Goal: Communication & Community: Answer question/provide support

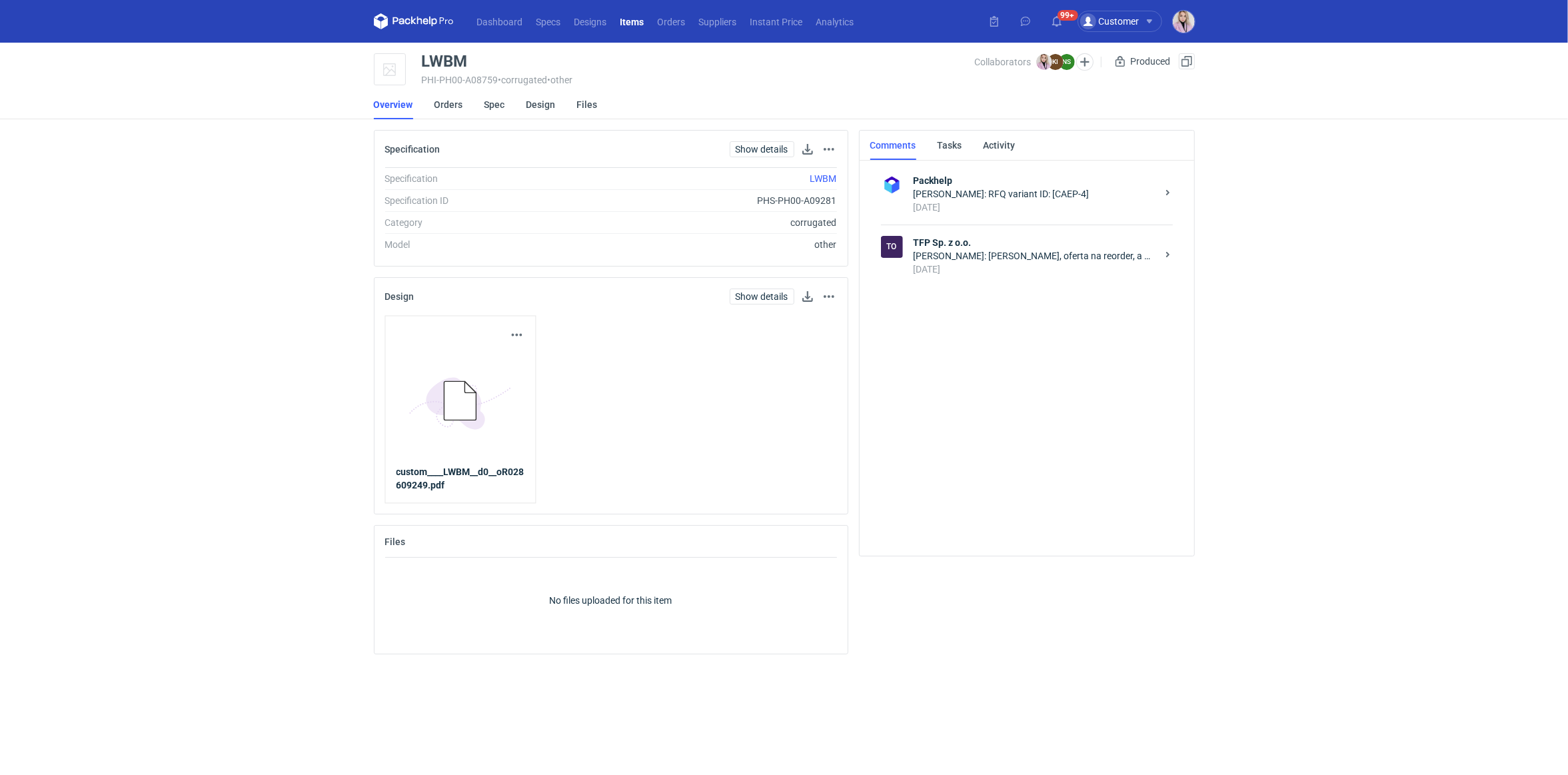
click at [462, 107] on li "Orders" at bounding box center [459, 104] width 50 height 29
click at [446, 108] on link "Orders" at bounding box center [449, 104] width 29 height 29
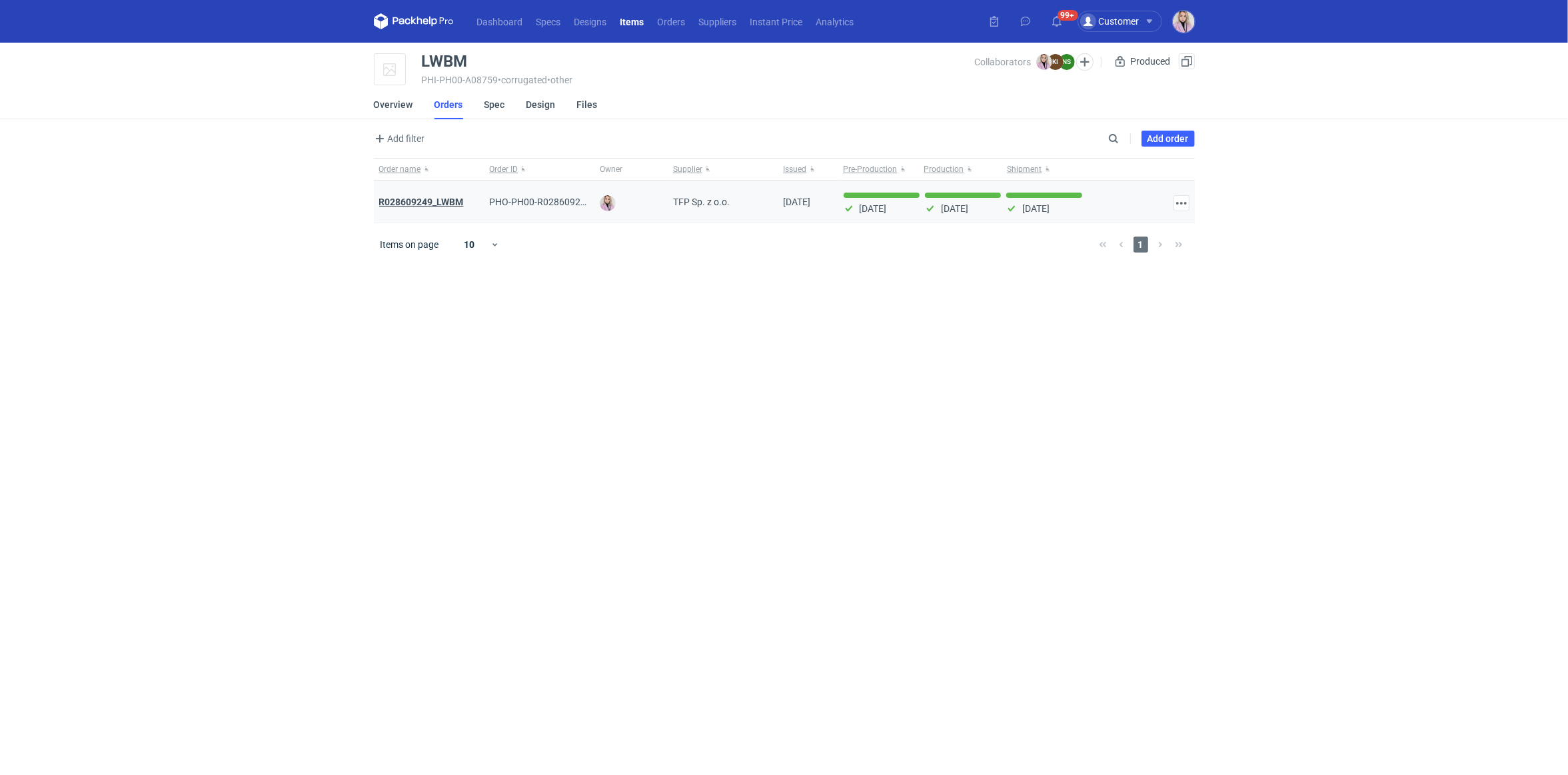
click at [413, 200] on strong "R028609249_LWBM" at bounding box center [421, 202] width 85 height 11
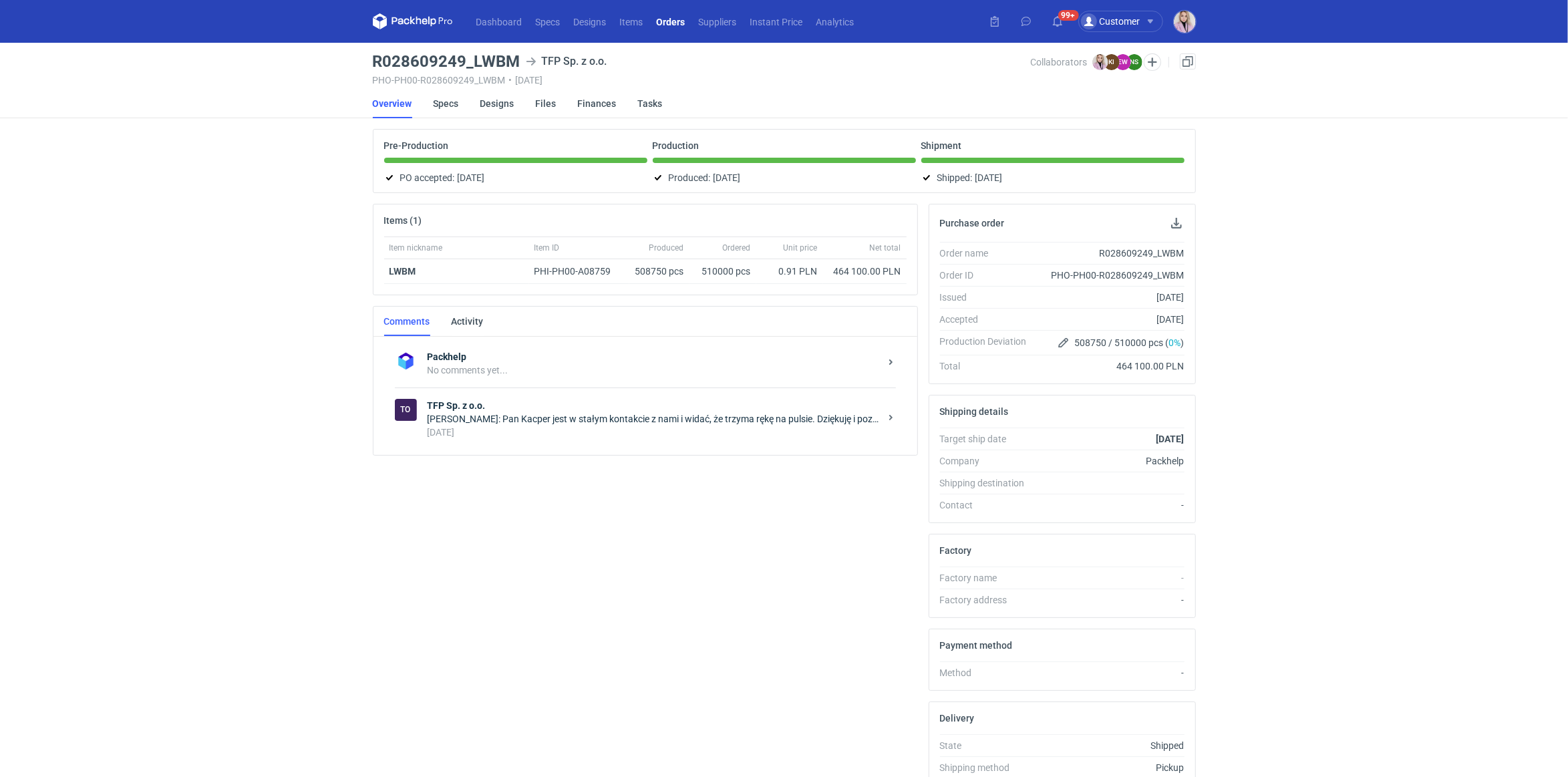
click at [569, 417] on div "Natalia Stępak: Pan Kacper jest w stałym kontakcie z nami i widać, że trzyma rę…" at bounding box center [653, 419] width 453 height 14
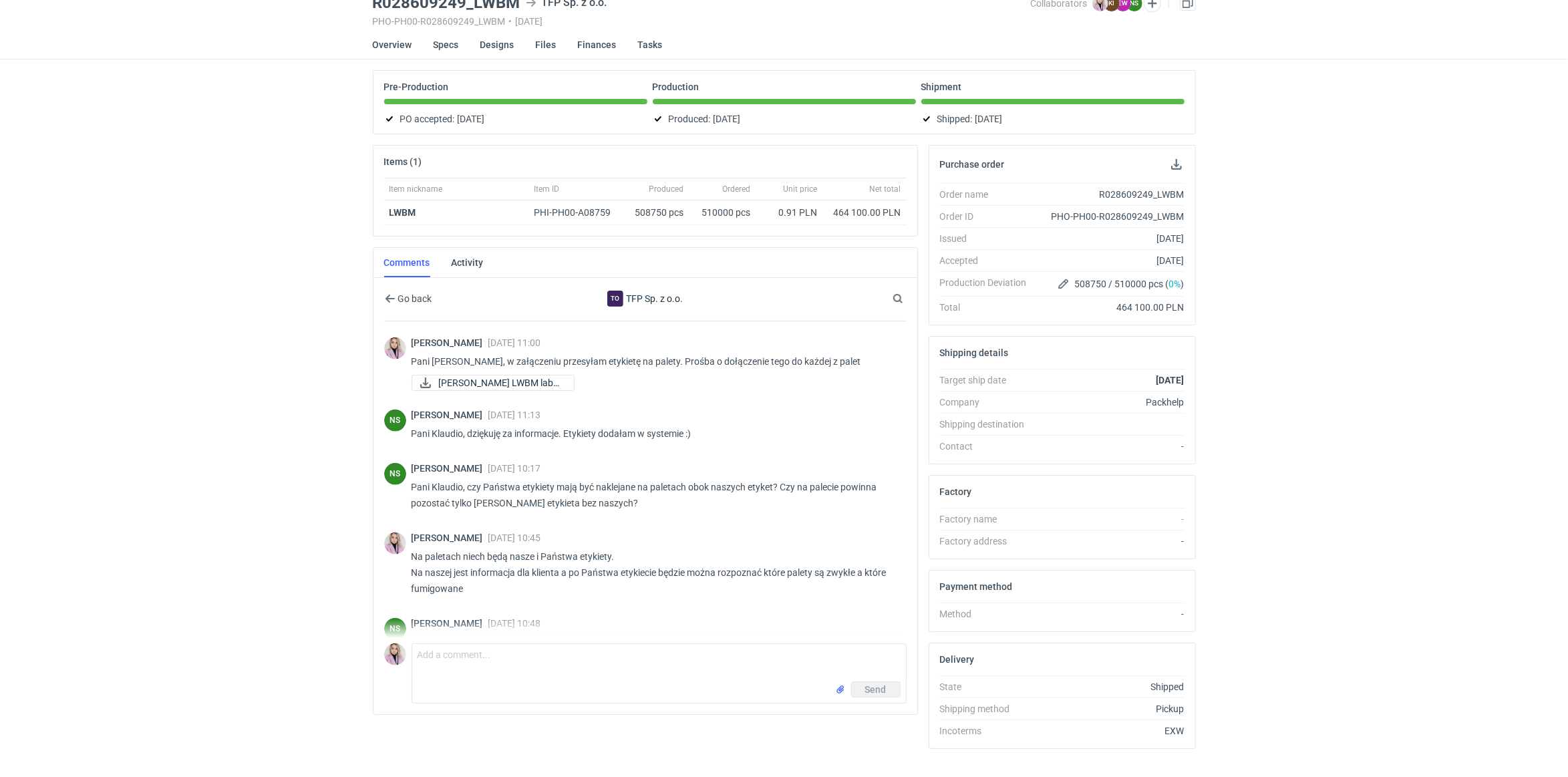
scroll to position [809, 0]
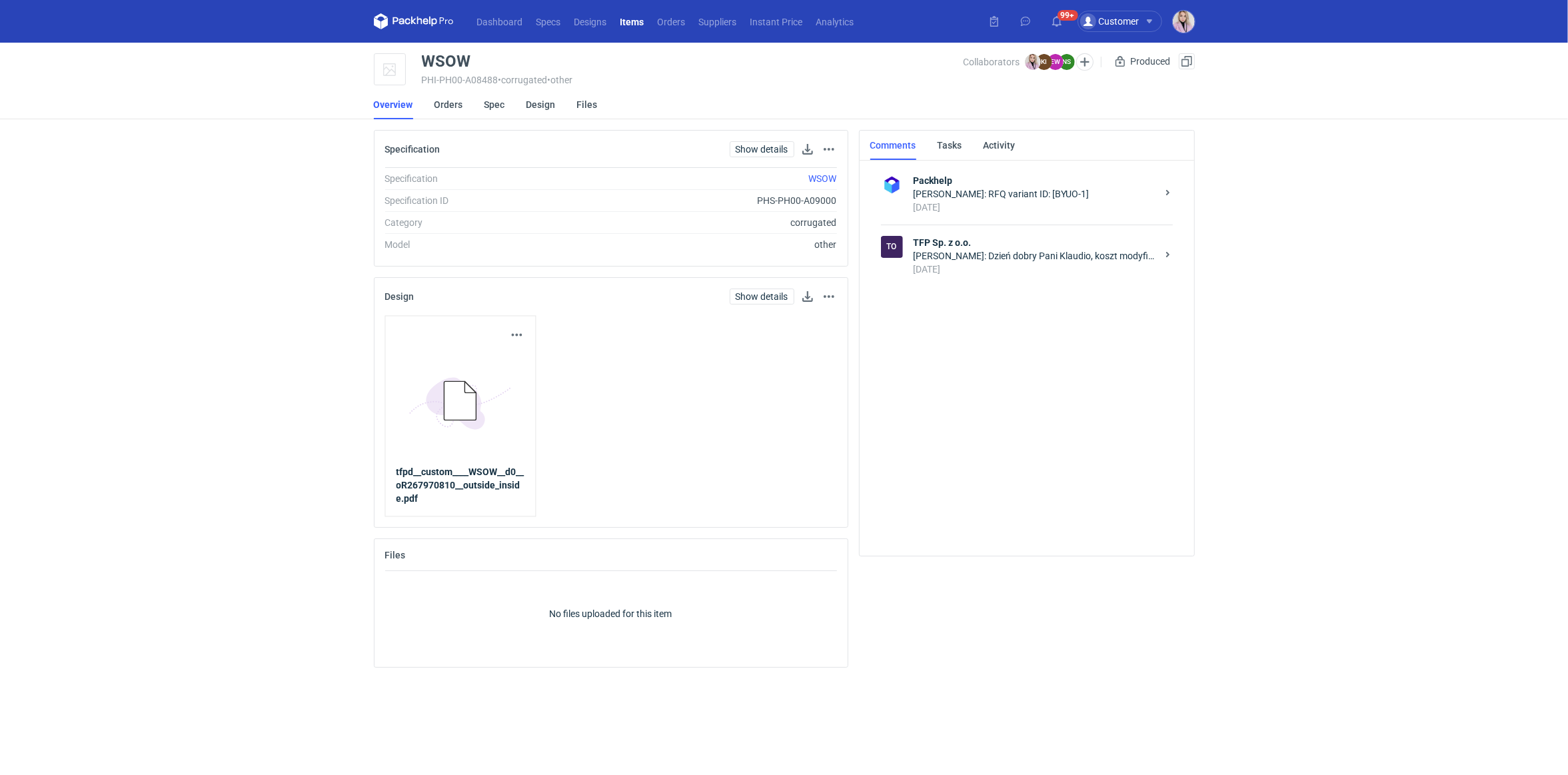
click at [1051, 271] on div "[DATE]" at bounding box center [1035, 269] width 243 height 14
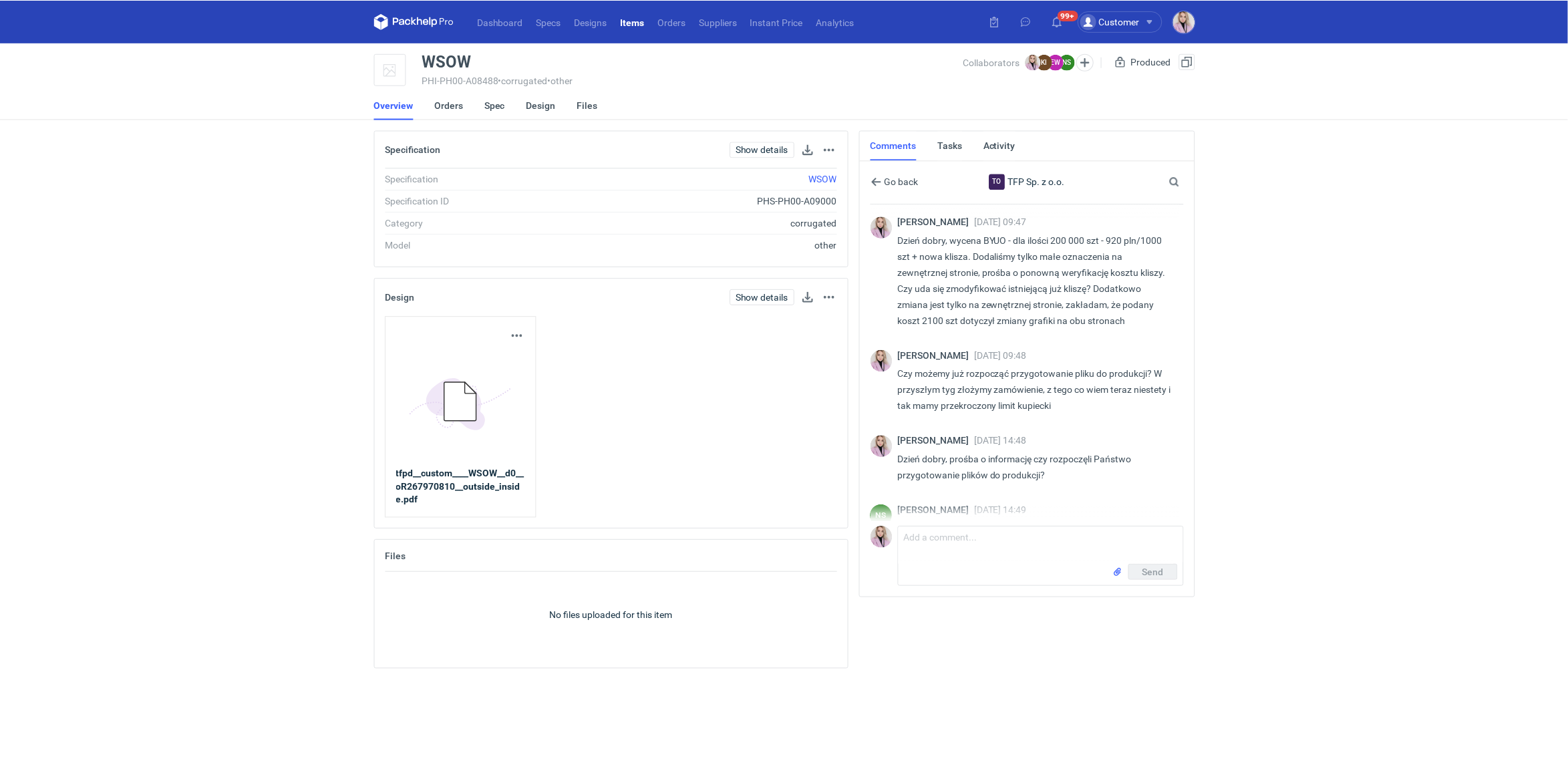
scroll to position [347, 0]
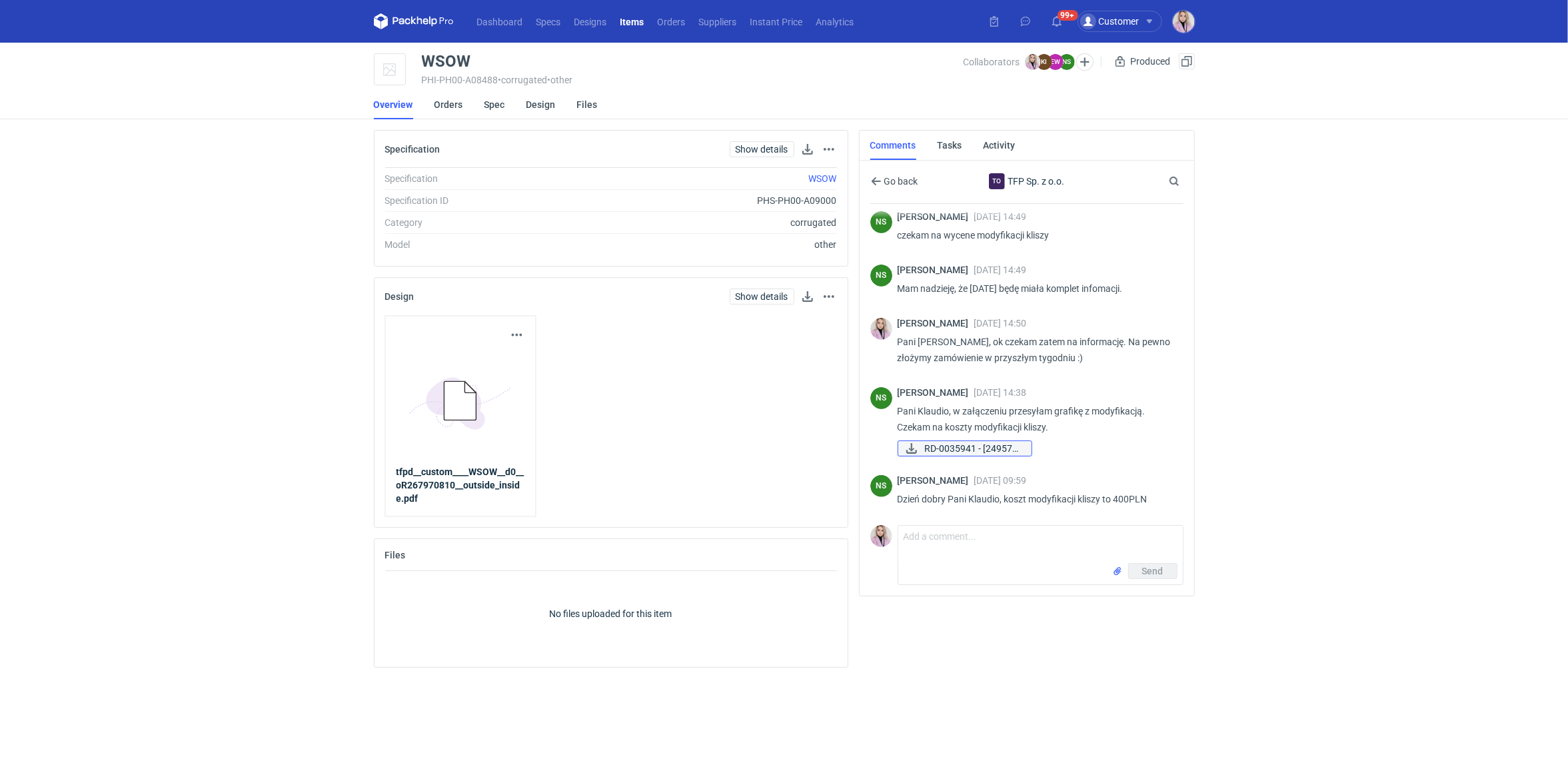
click at [962, 449] on span "RD-0035941 - [249576..." at bounding box center [973, 448] width 96 height 14
click at [445, 105] on link "Orders" at bounding box center [449, 104] width 29 height 29
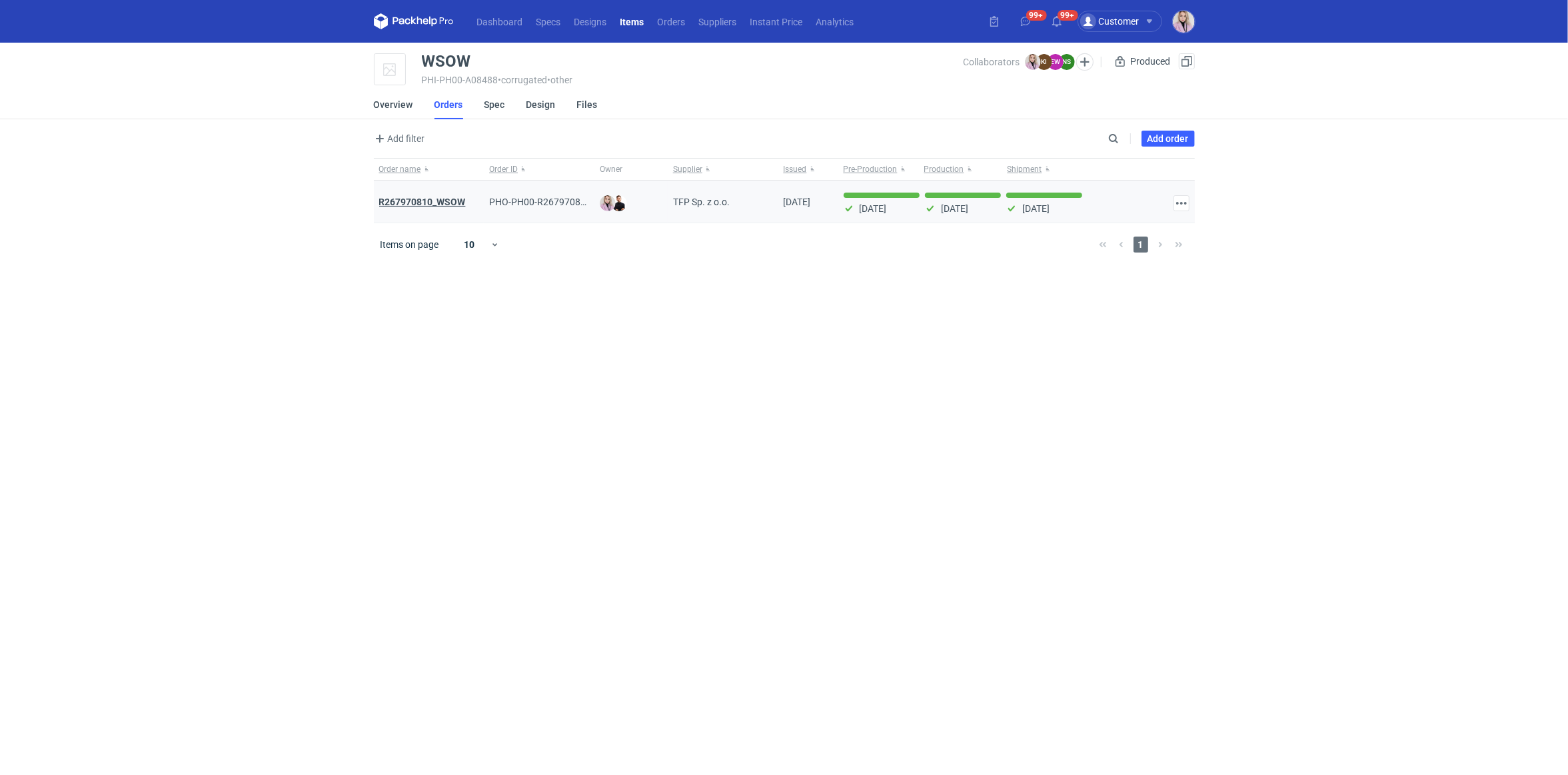
click at [436, 202] on strong "R267970810_WSOW" at bounding box center [422, 202] width 87 height 11
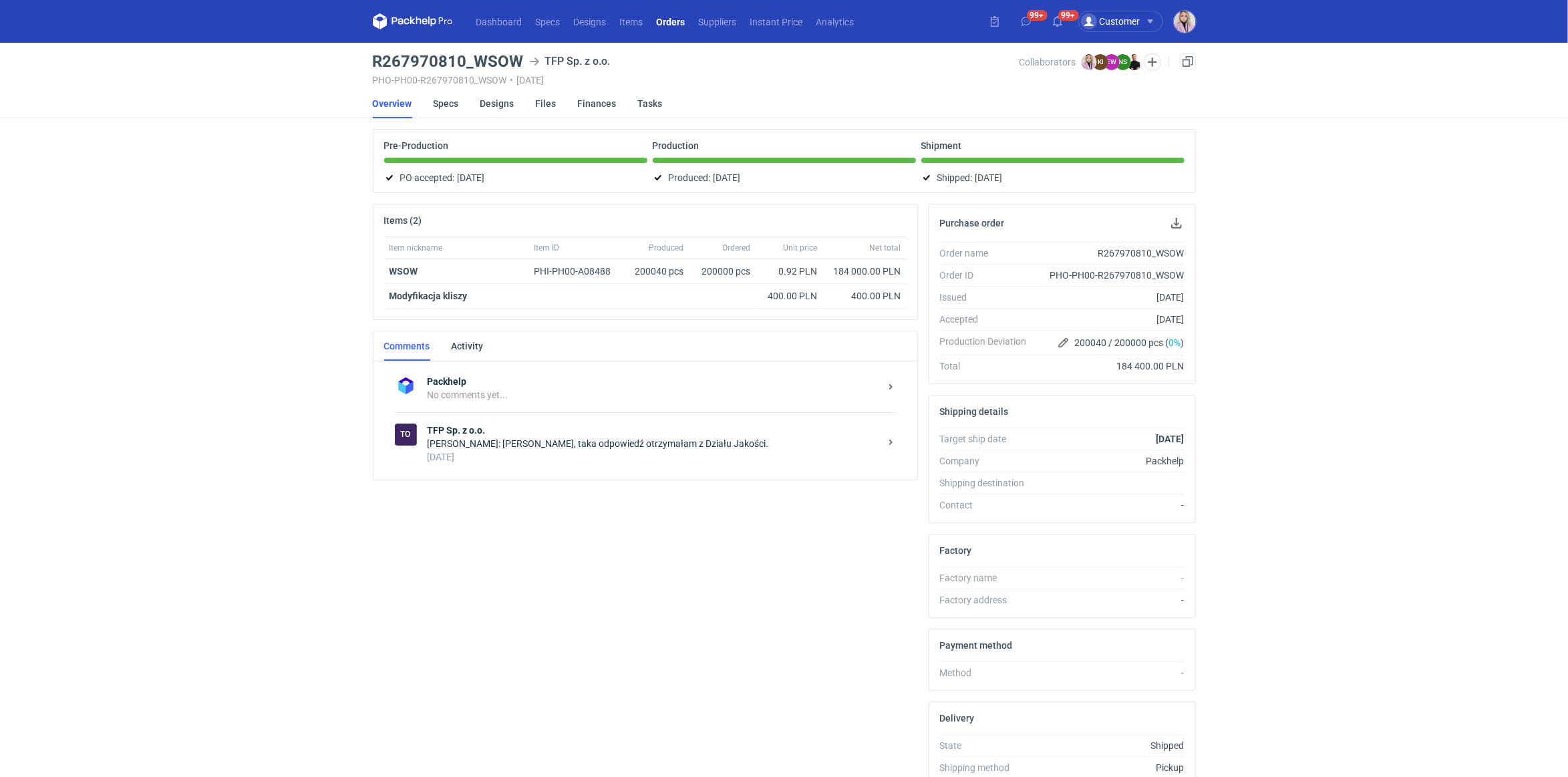
click at [522, 453] on div "4 months ago" at bounding box center [653, 457] width 453 height 14
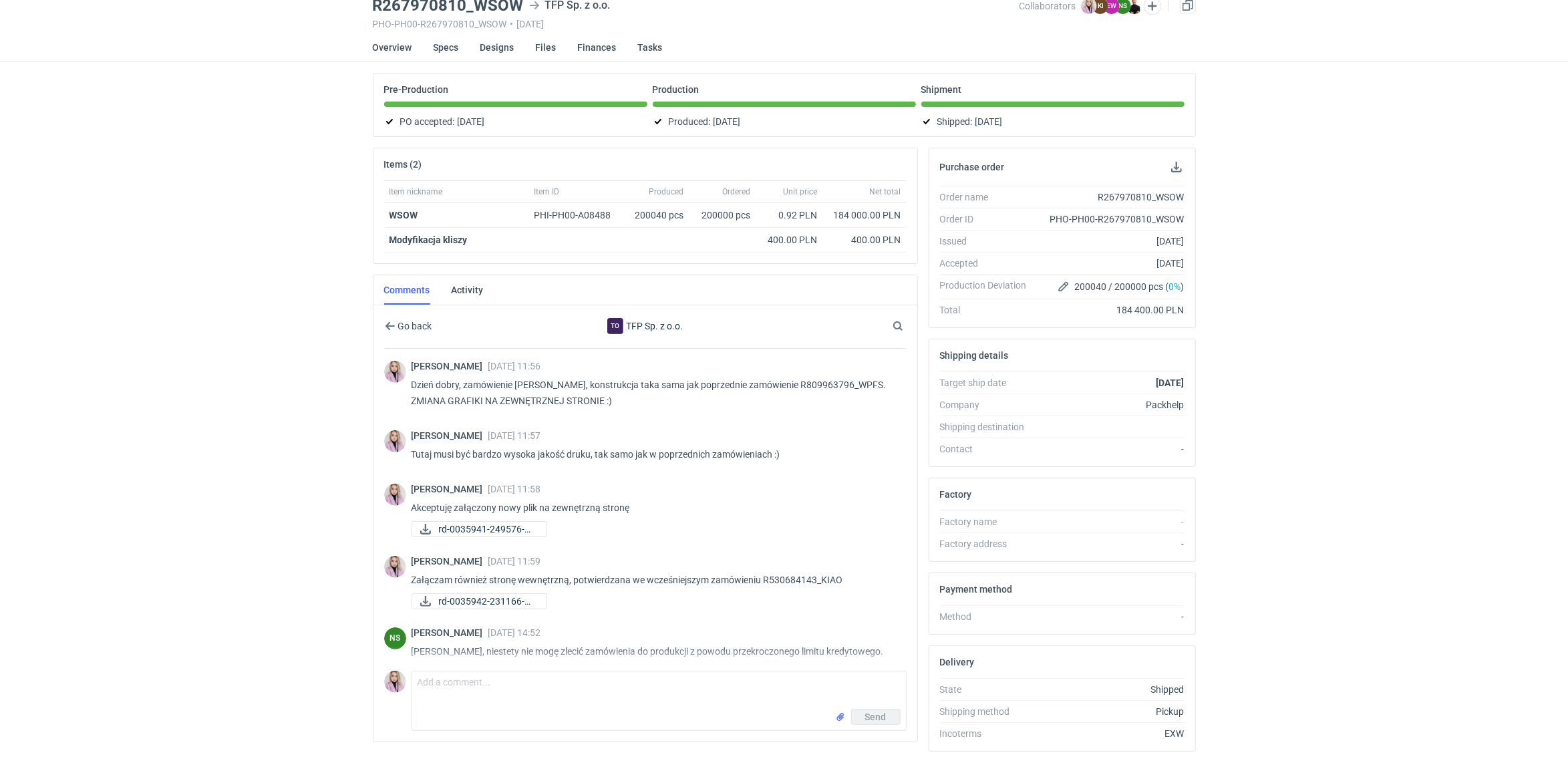
scroll to position [78, 0]
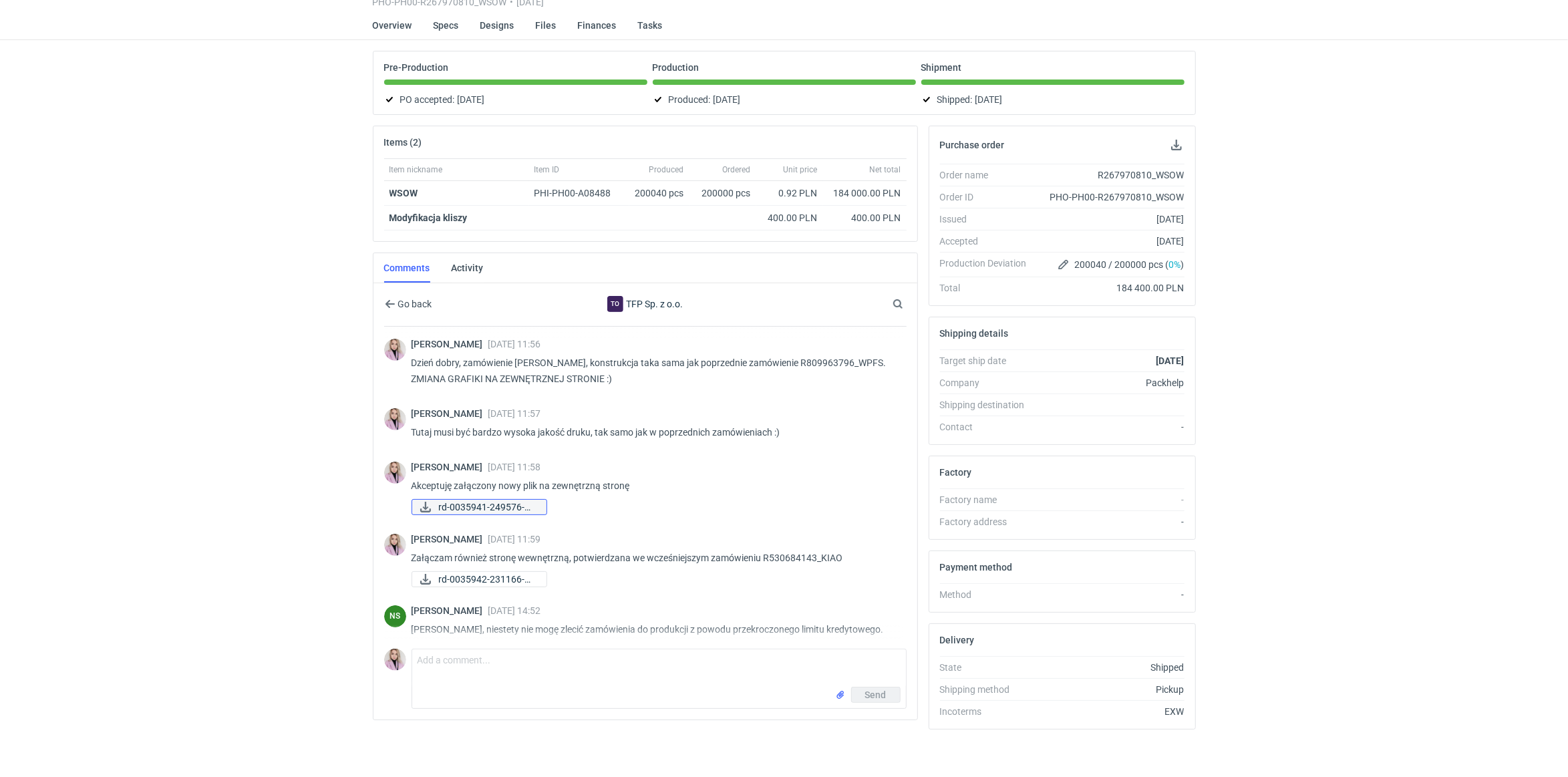
click at [489, 501] on span "rd-0035941-249576-1-..." at bounding box center [487, 507] width 97 height 14
click at [493, 583] on link "rd-0035942-231166-1-..." at bounding box center [479, 579] width 135 height 16
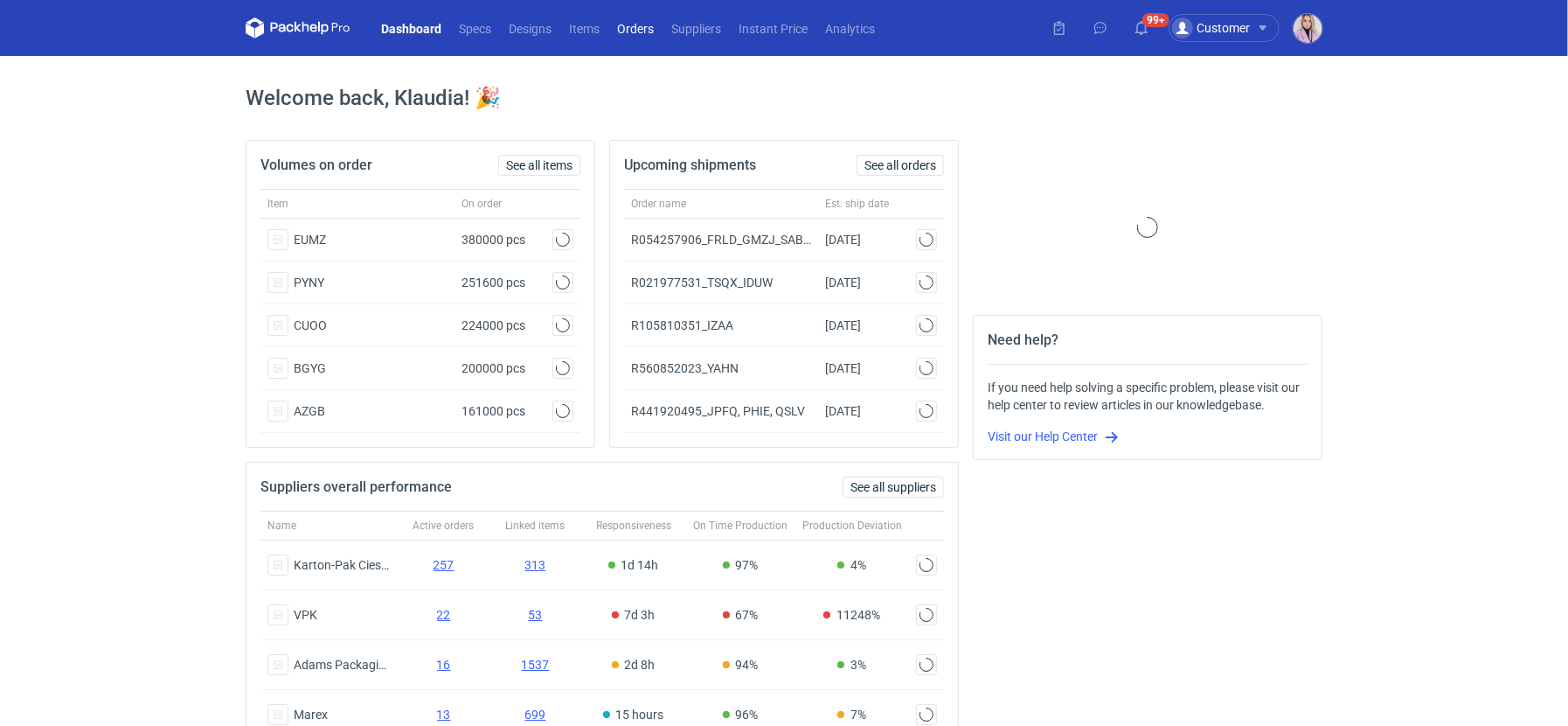
click at [632, 29] on link "Orders" at bounding box center [635, 28] width 55 height 21
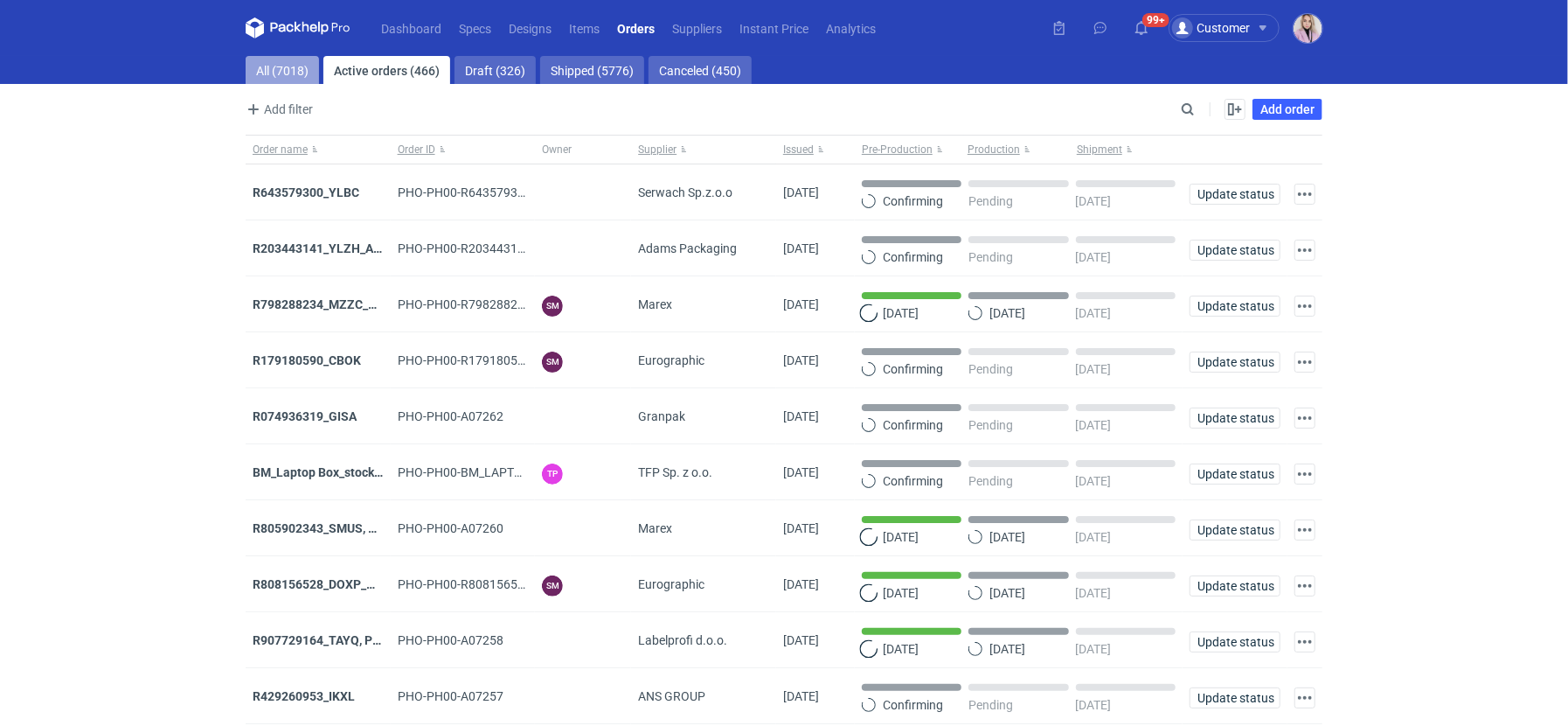
click at [297, 67] on link "All (7018)" at bounding box center [282, 70] width 73 height 28
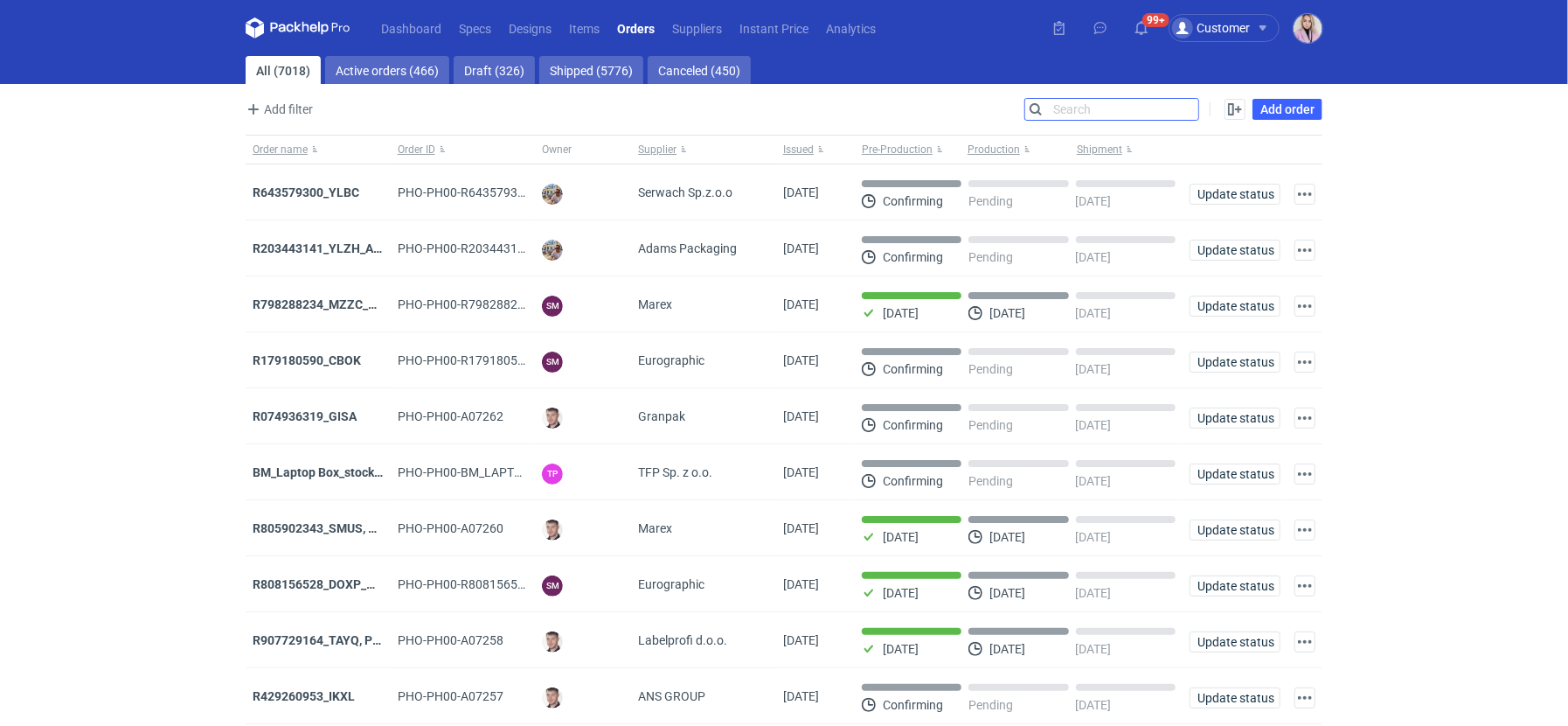
click at [1183, 118] on input "Search" at bounding box center [1112, 109] width 173 height 21
click at [1185, 116] on input "Search" at bounding box center [1112, 109] width 173 height 21
paste input "DUIY"
type input "DUIY"
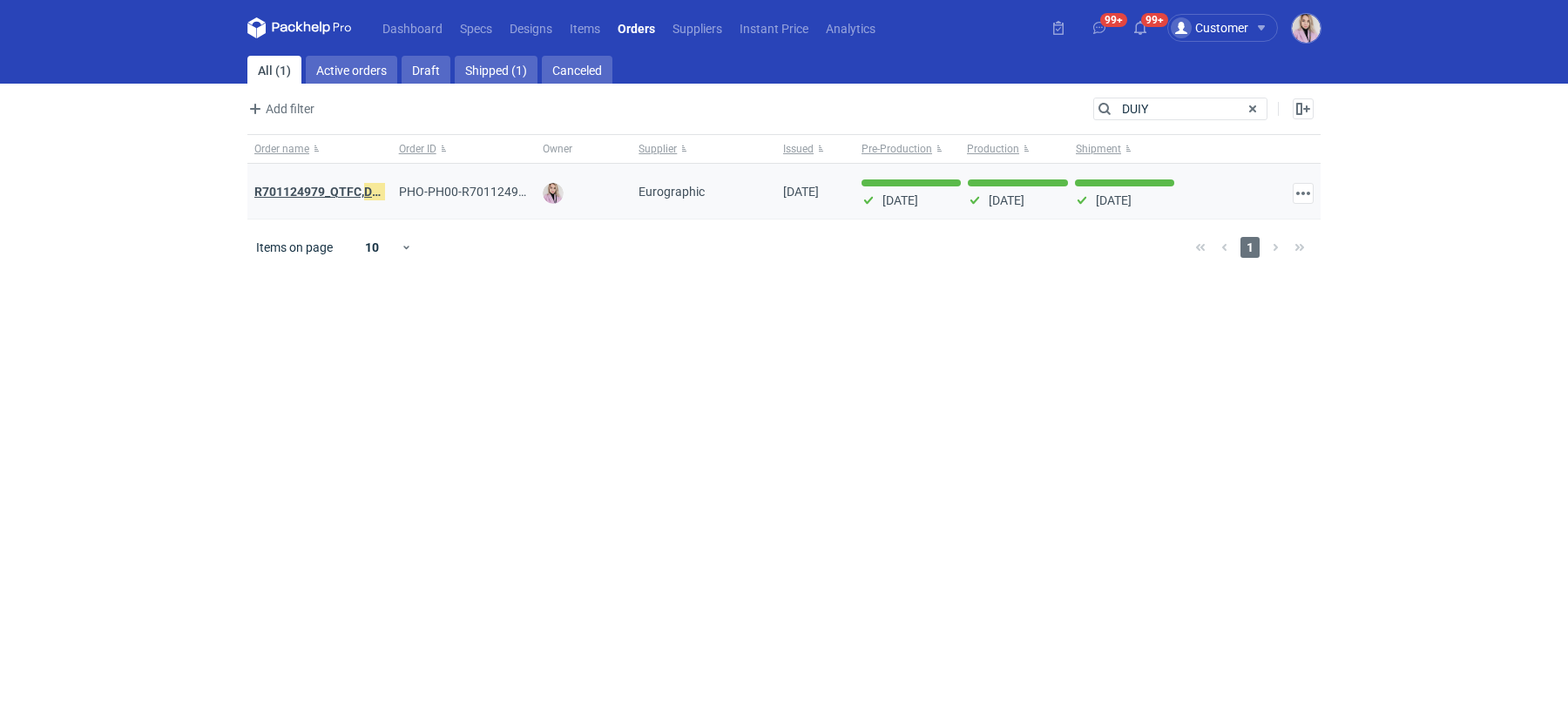
click at [335, 189] on strong "R701124979_QTFC, DUIY" at bounding box center [323, 191] width 137 height 19
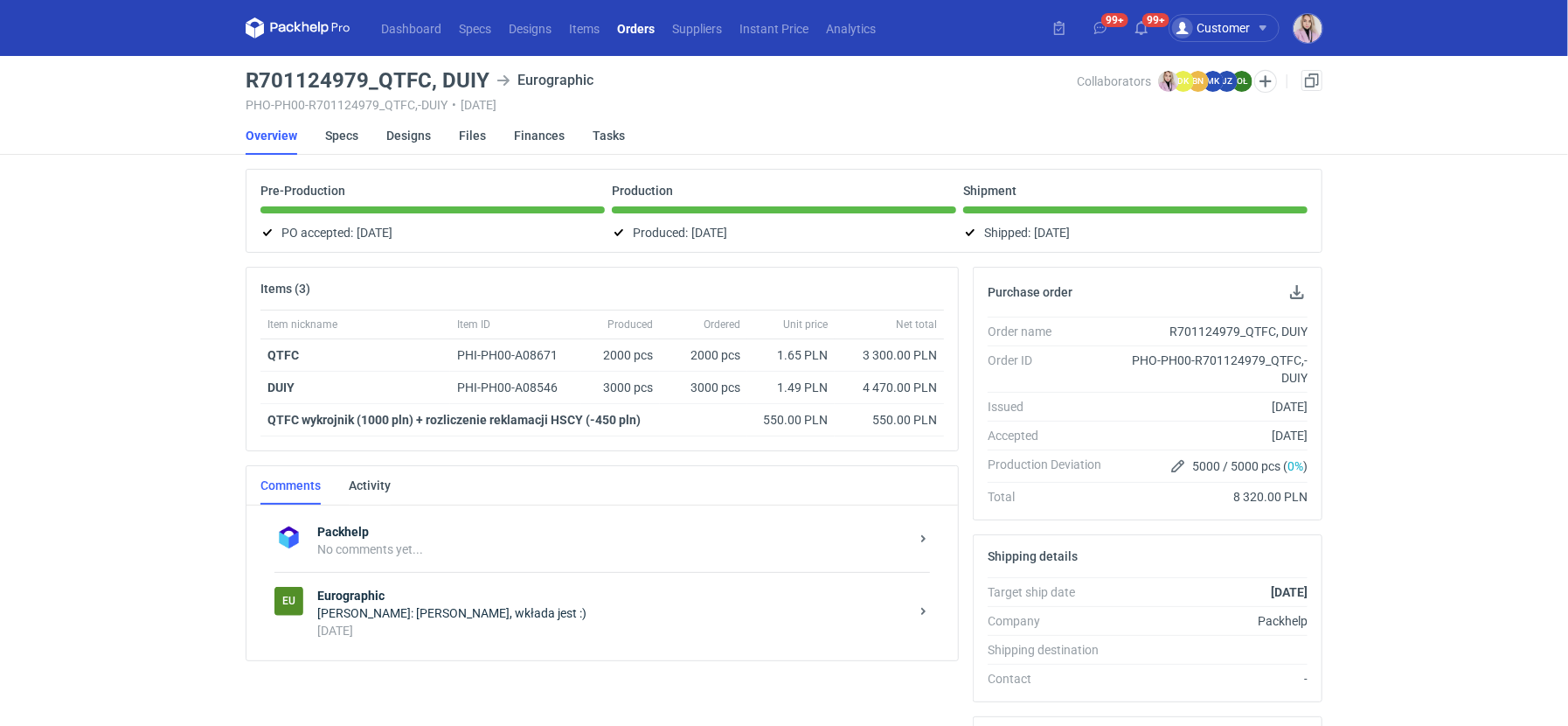
click at [459, 77] on h3 "R701124979_QTFC, DUIY" at bounding box center [367, 80] width 244 height 21
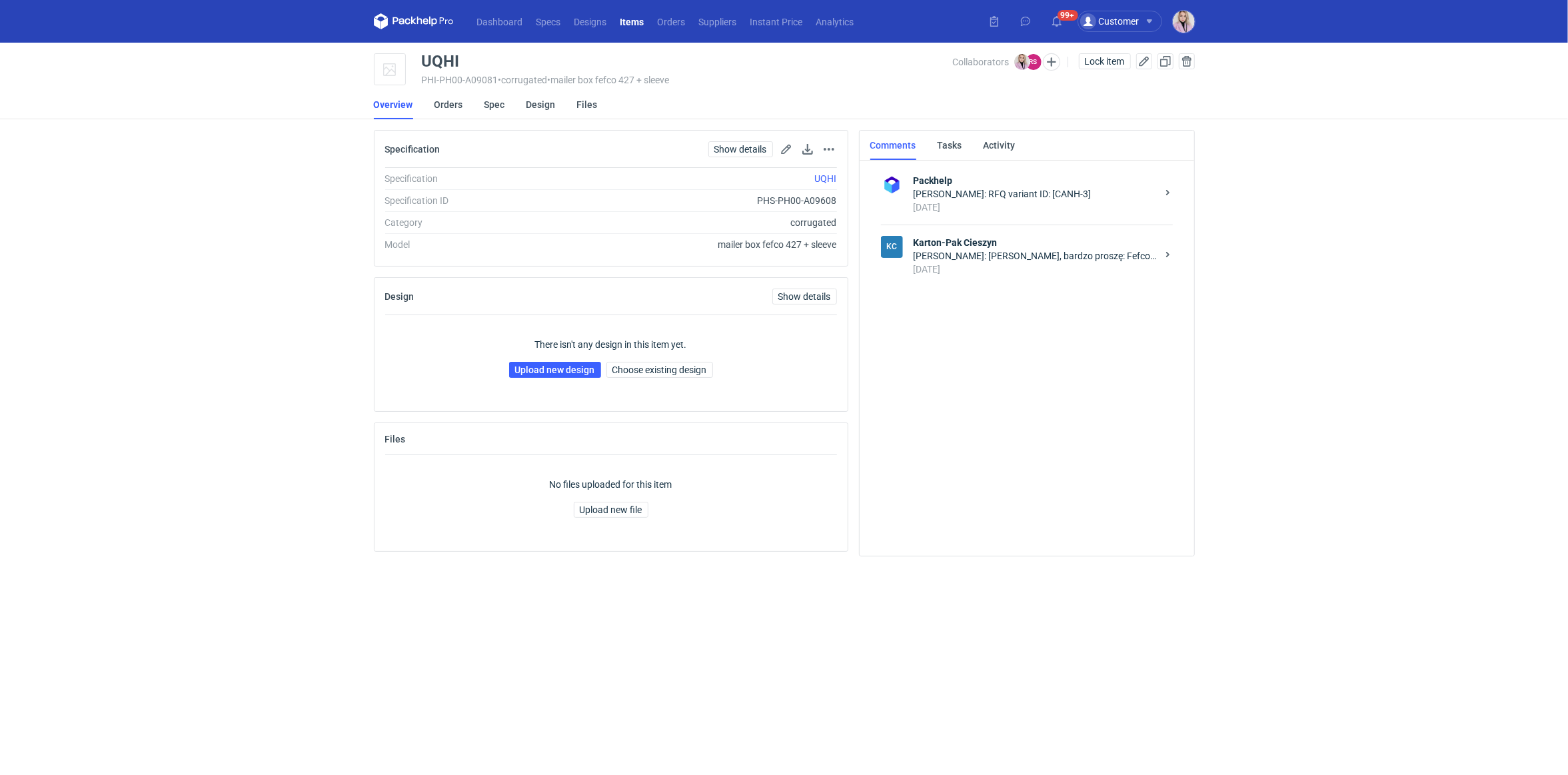
click at [1051, 260] on div "Rafał Stani: Pani Klaudio, bardzo proszę: Fefco: 427 GD2 210 / Fala E brąz 2-w …" at bounding box center [1035, 255] width 243 height 14
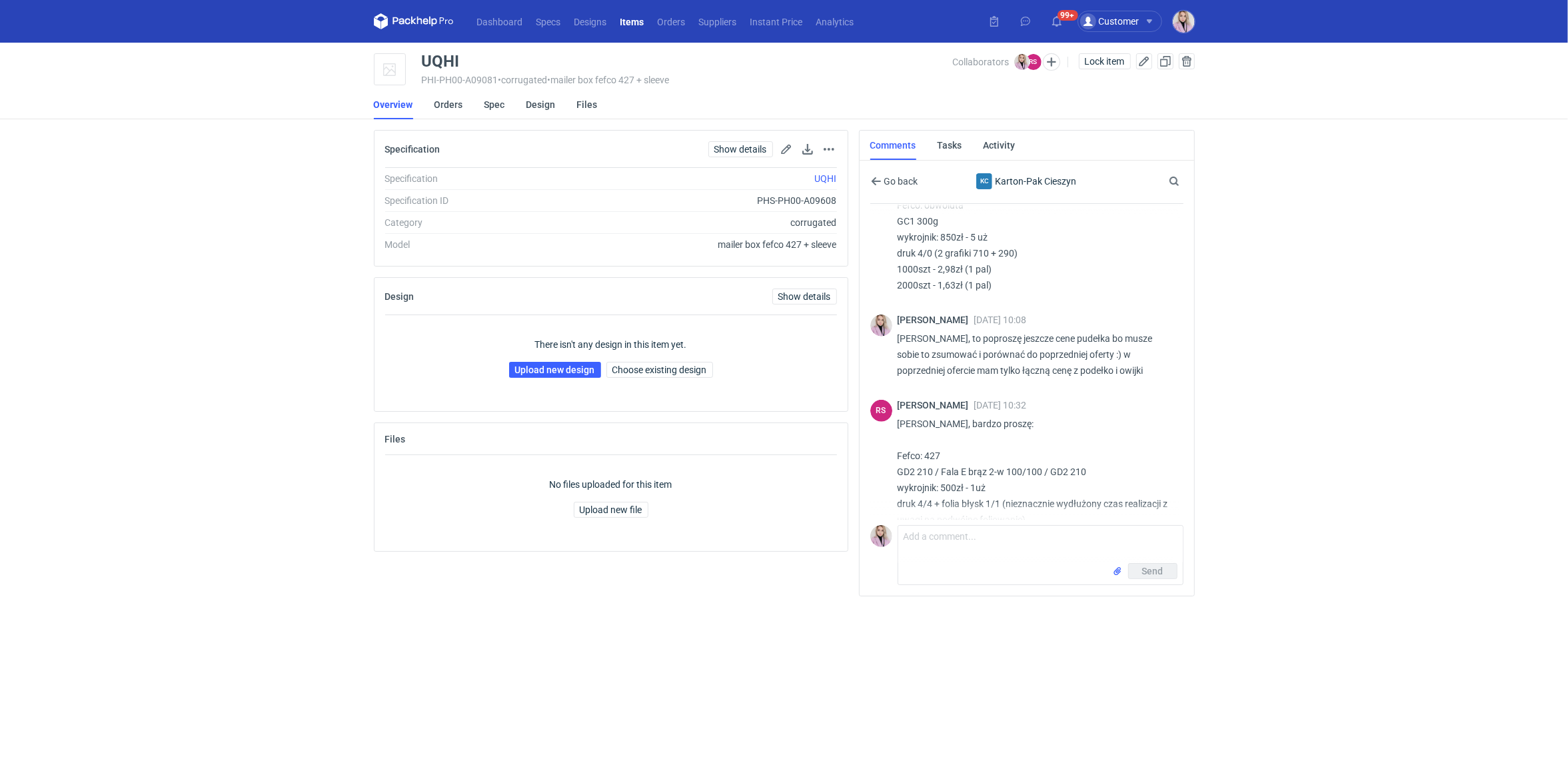
scroll to position [495, 0]
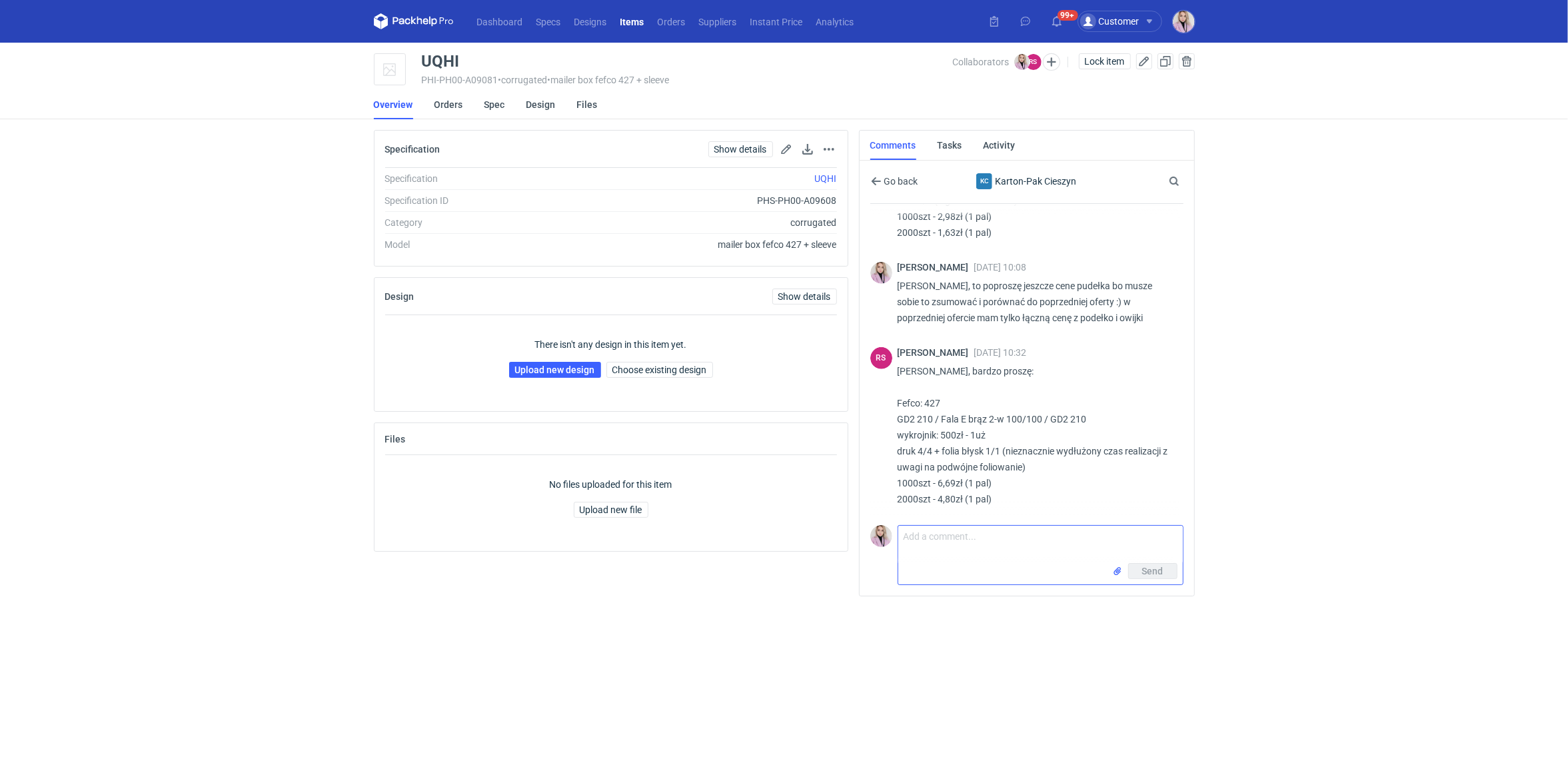
click at [939, 558] on textarea "Comment message" at bounding box center [1041, 545] width 284 height 37
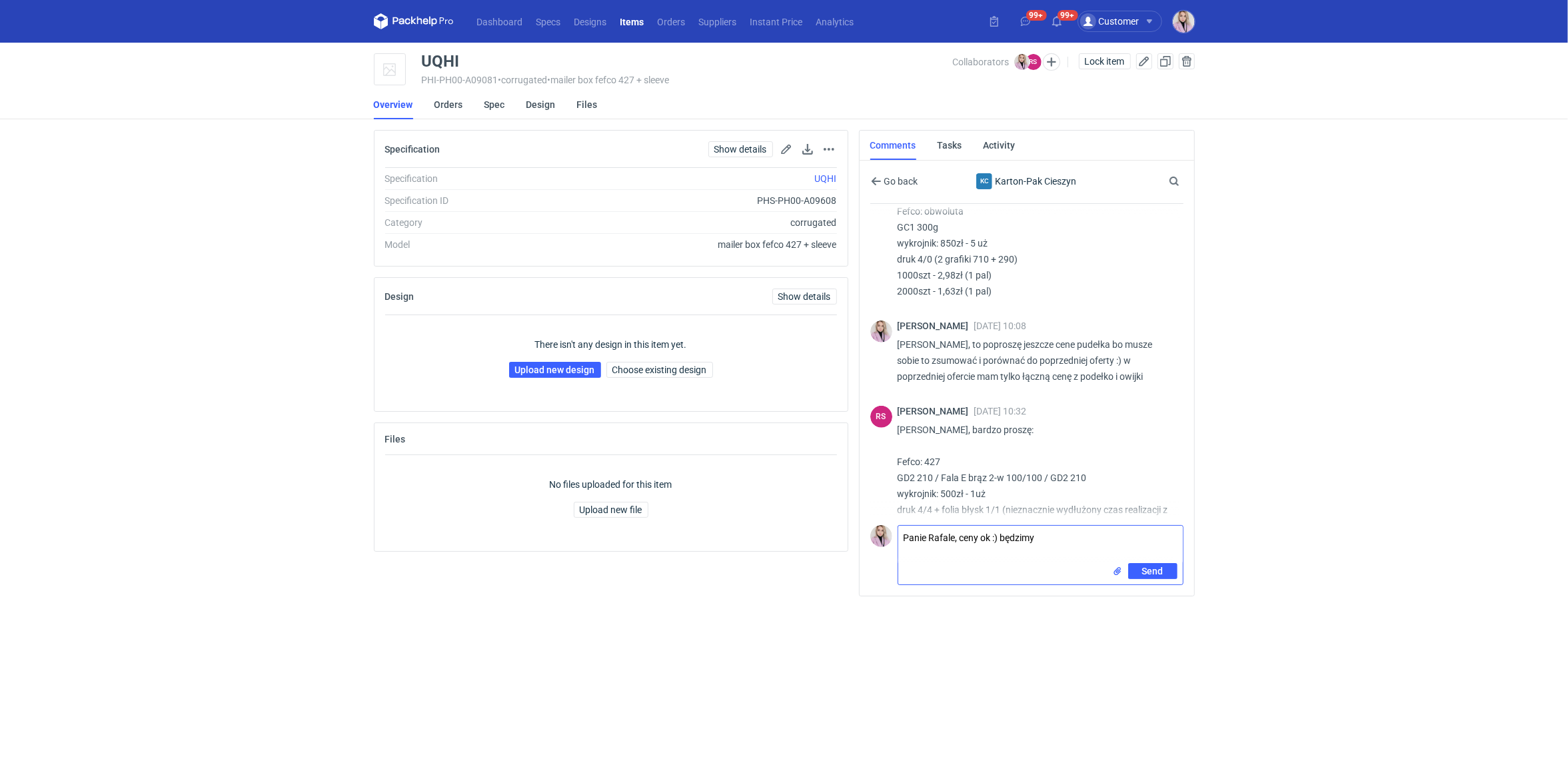
scroll to position [425, 0]
drag, startPoint x: 1001, startPoint y: 535, endPoint x: 1058, endPoint y: 534, distance: 57.0
click at [1058, 534] on textarea "Panie Rafale, ceny ok :) będzimy" at bounding box center [1041, 545] width 284 height 37
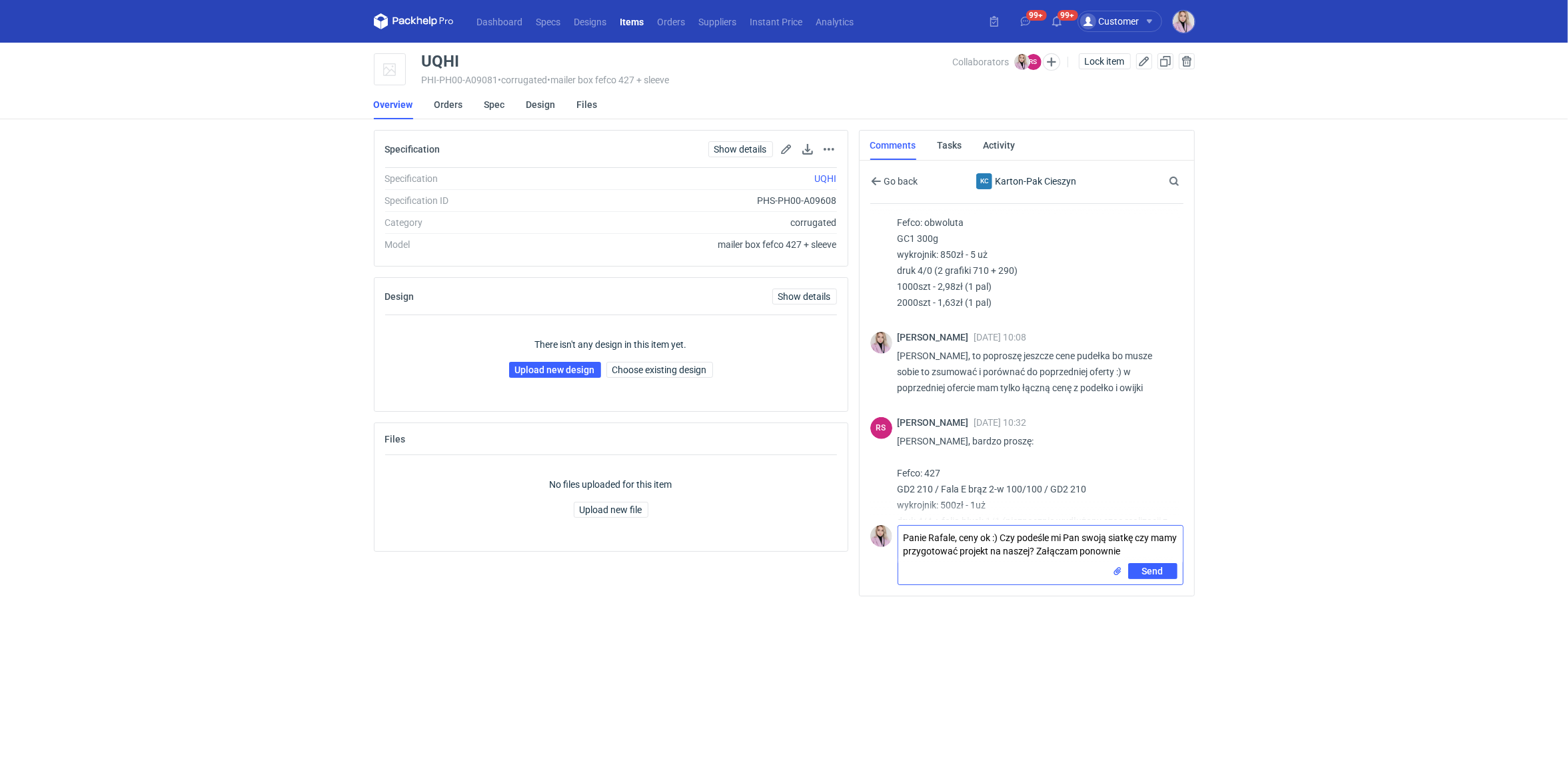
type textarea "Panie Rafale, ceny ok :) Czy podeśle mi Pan swoją siatkę czy mamy przygotować p…"
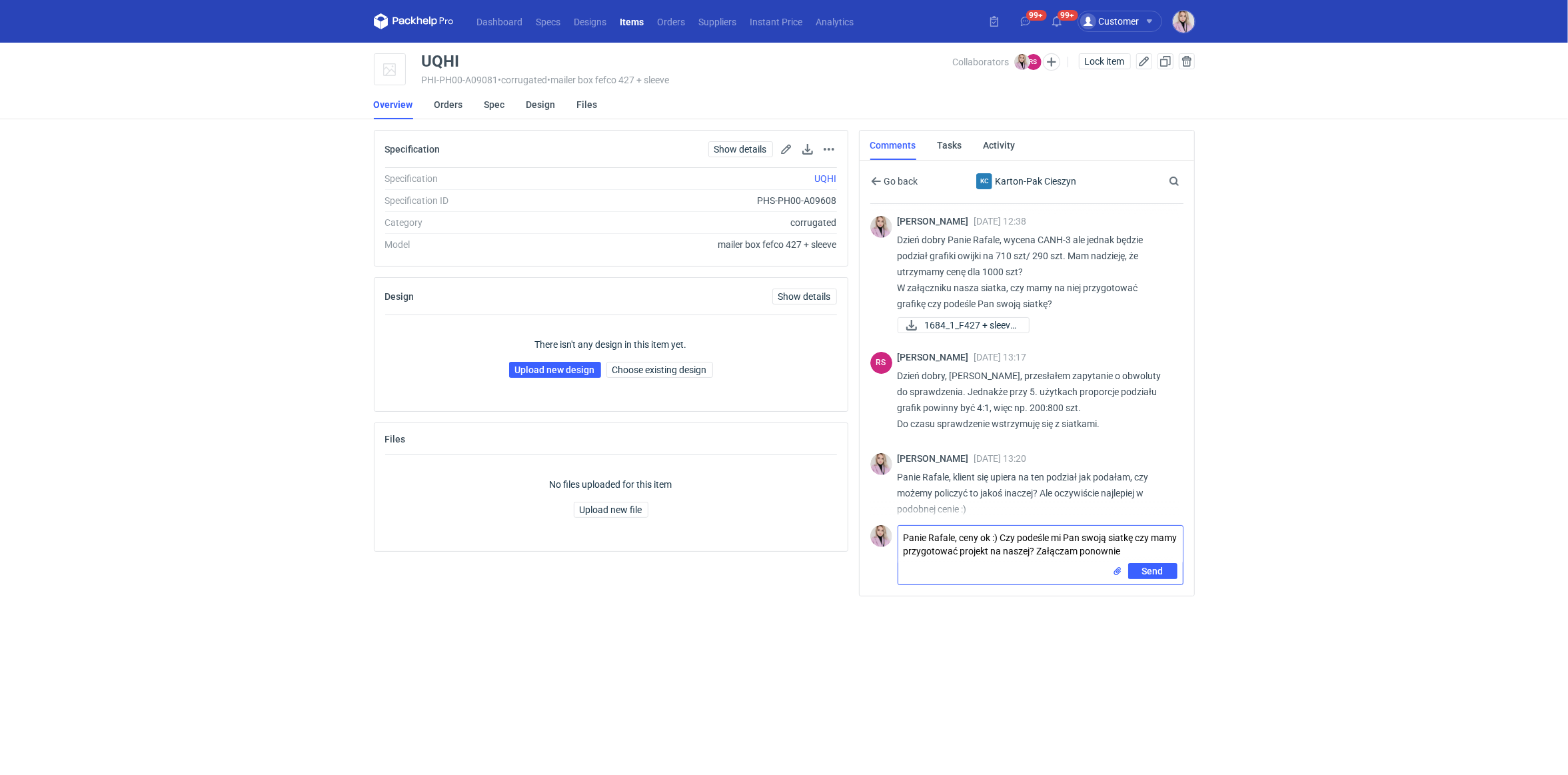
scroll to position [495, 0]
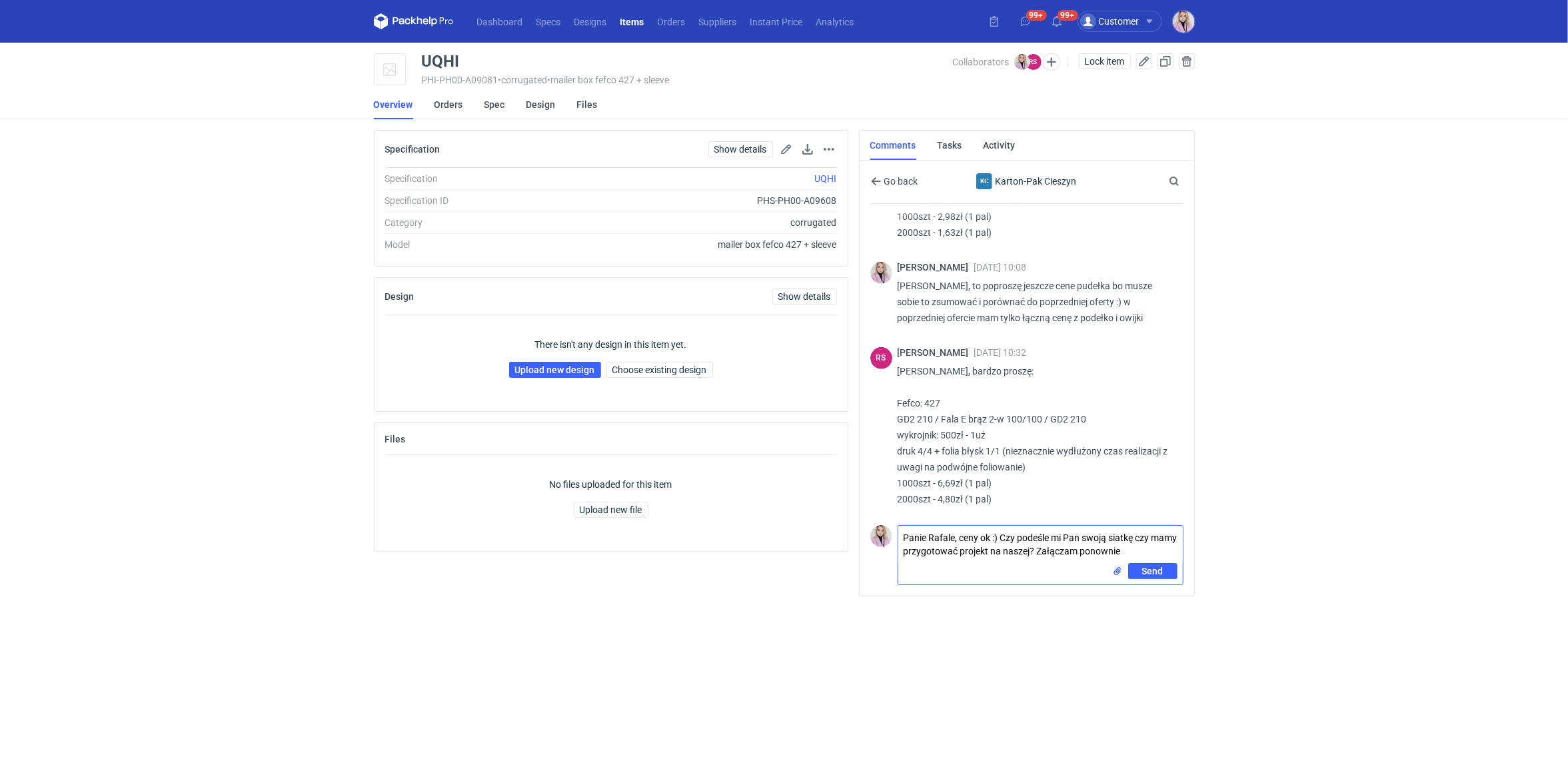
click at [1113, 573] on input "file" at bounding box center [1117, 570] width 11 height 14
click at [1154, 549] on textarea "Panie Rafale, ceny ok :) Czy podeśle mi Pan swoją siatkę czy mamy przygotować p…" at bounding box center [1041, 545] width 284 height 37
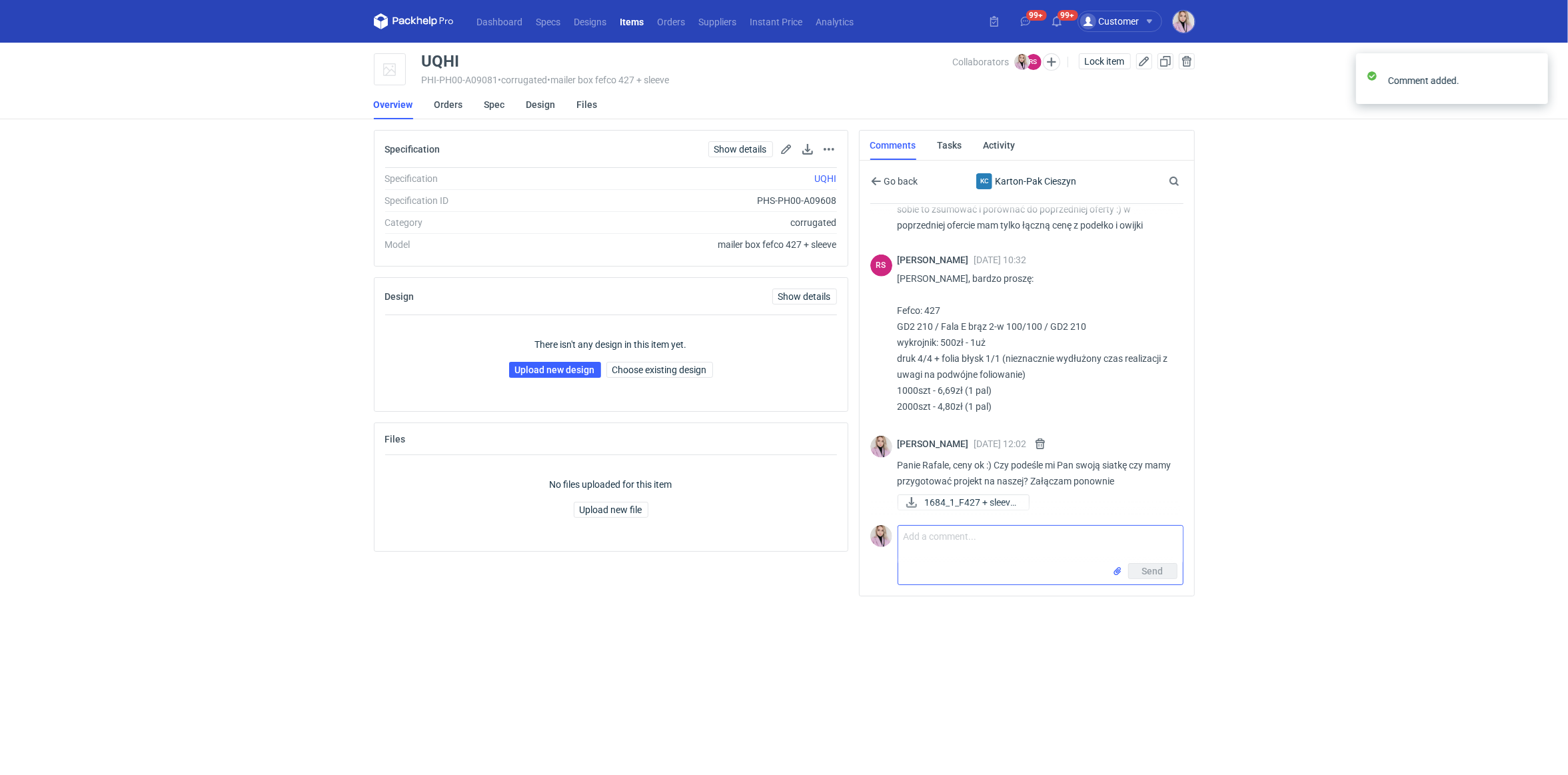
scroll to position [588, 0]
click at [978, 556] on textarea "Comment message" at bounding box center [1041, 545] width 284 height 37
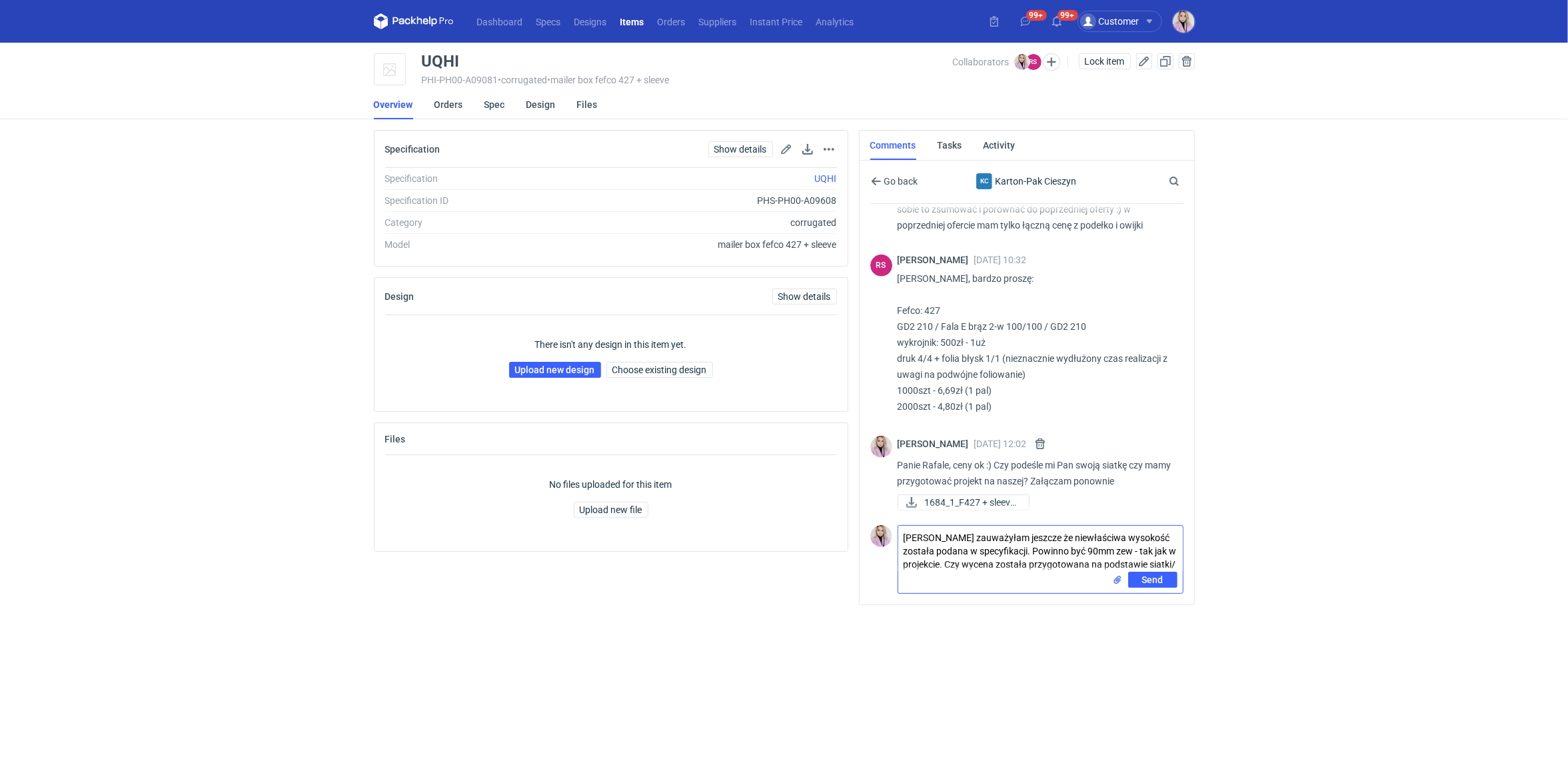
type textarea "Teraz zauważyłam jeszcze że niewłaściwa wysokość została podana w specyfikacji.…"
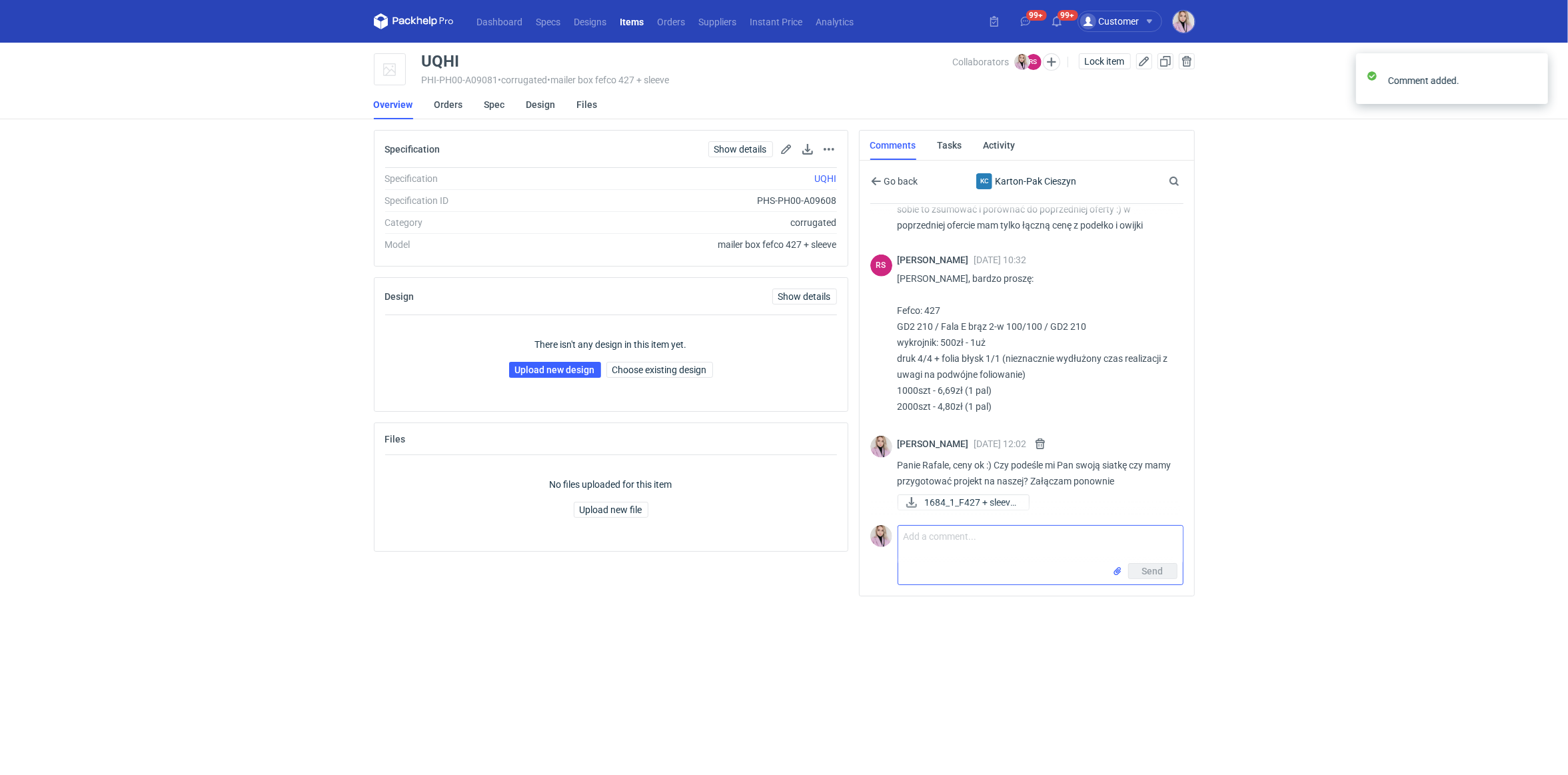
scroll to position [678, 0]
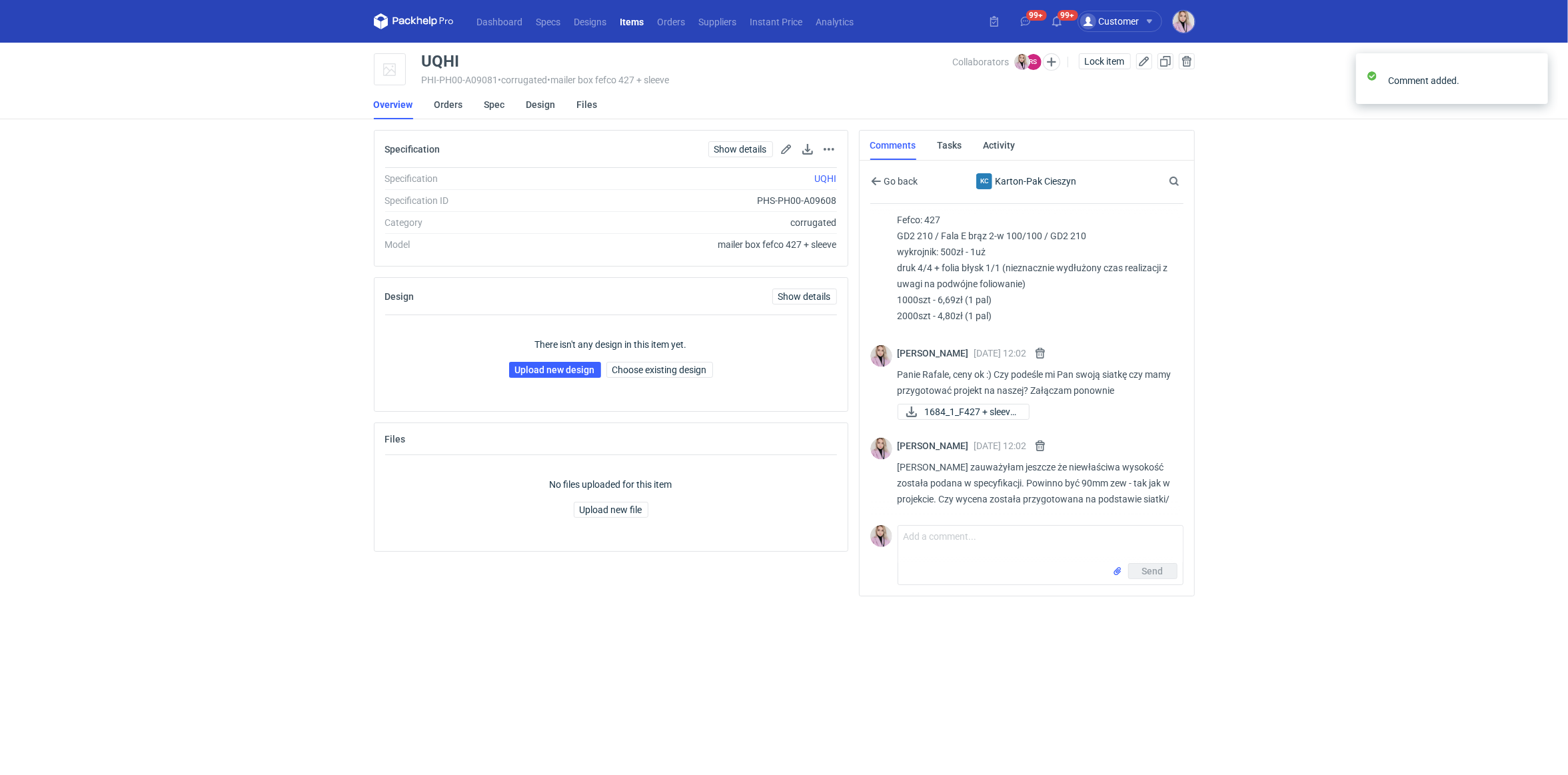
click at [1084, 484] on p "Teraz zauważyłam jeszcze że niewłaściwa wysokość została podana w specyfikacji.…" at bounding box center [1035, 483] width 275 height 48
click at [1083, 484] on p "Teraz zauważyłam jeszcze że niewłaściwa wysokość została podana w specyfikacji.…" at bounding box center [1035, 483] width 275 height 48
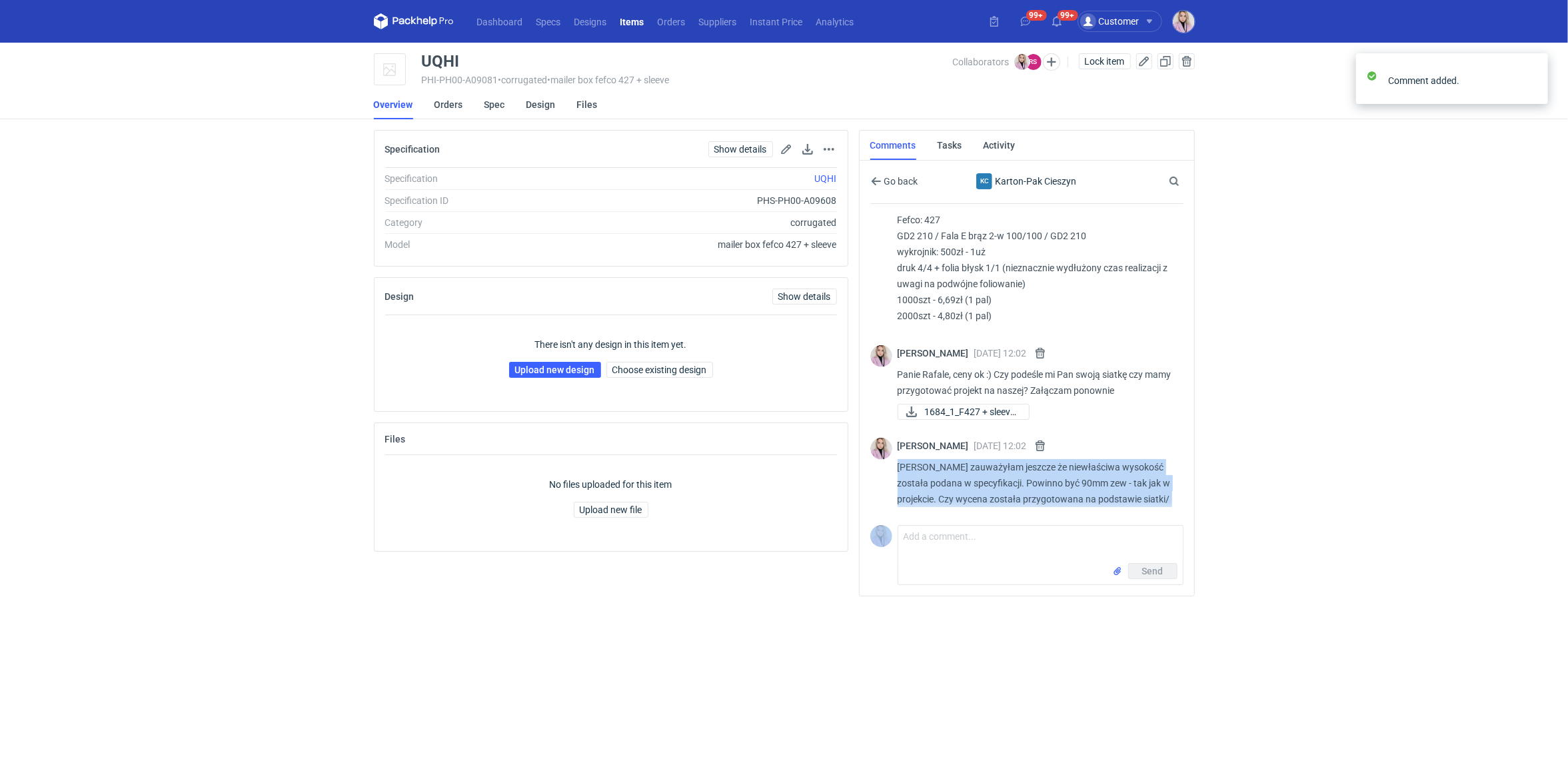
copy p "Teraz zauważyłam jeszcze że niewłaściwa wysokość została podana w specyfikacji.…"
click at [1048, 448] on button "button" at bounding box center [1040, 446] width 16 height 16
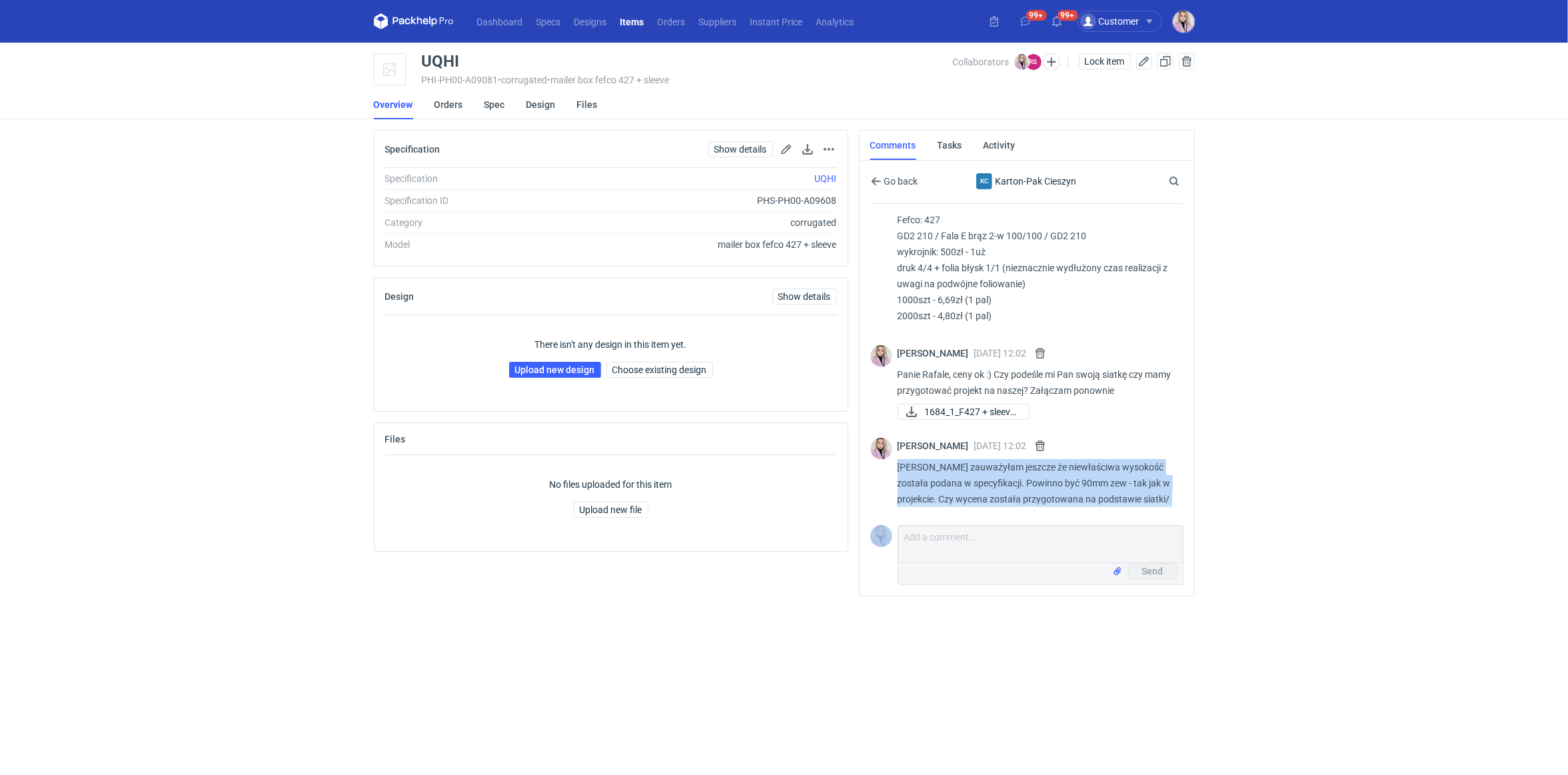
scroll to position [588, 0]
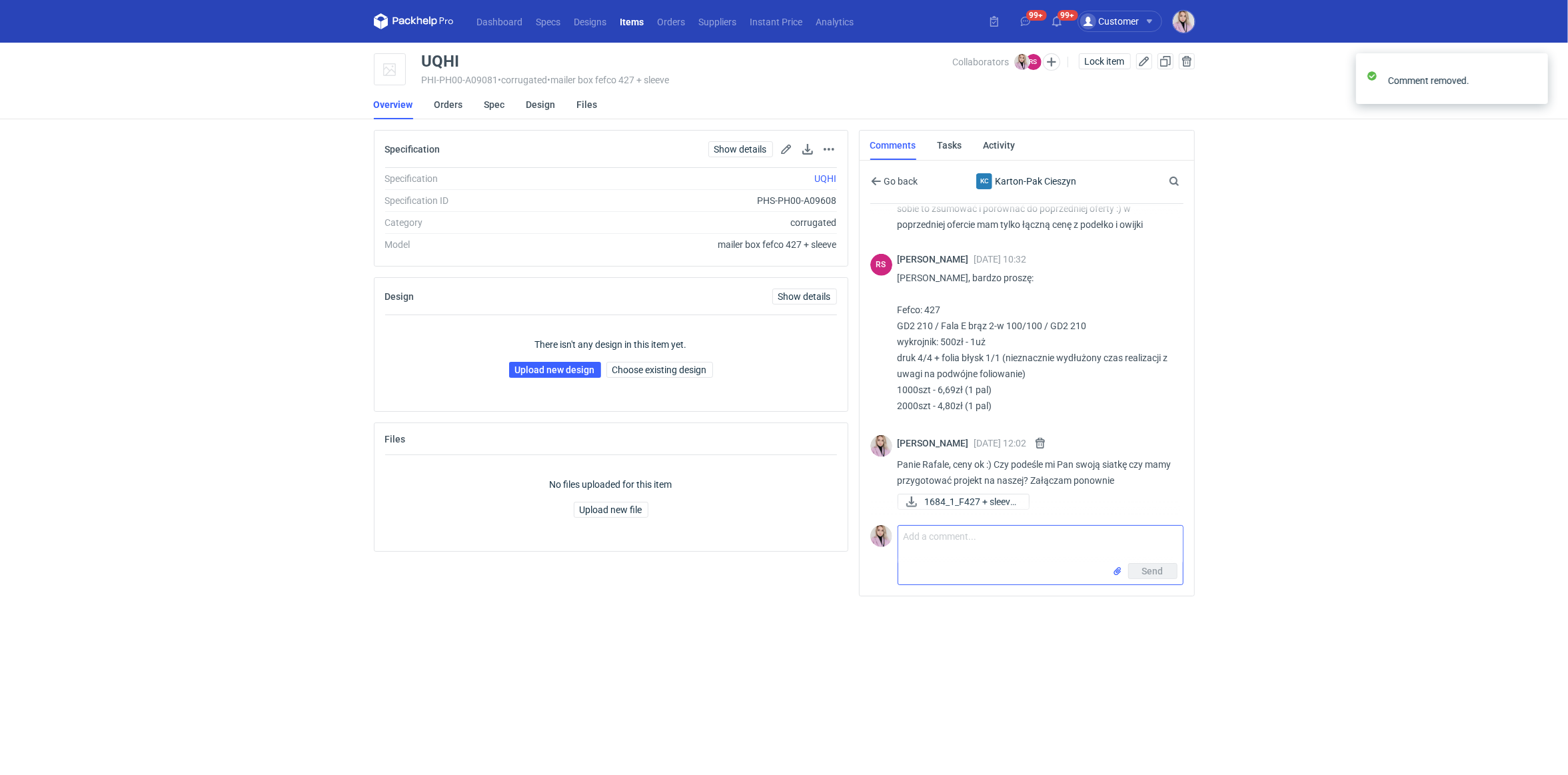
click at [974, 545] on textarea "Comment message" at bounding box center [1041, 545] width 284 height 37
paste textarea "Teraz zauważyłam jeszcze że niewłaściwa wysokość została podana w specyfikacji.…"
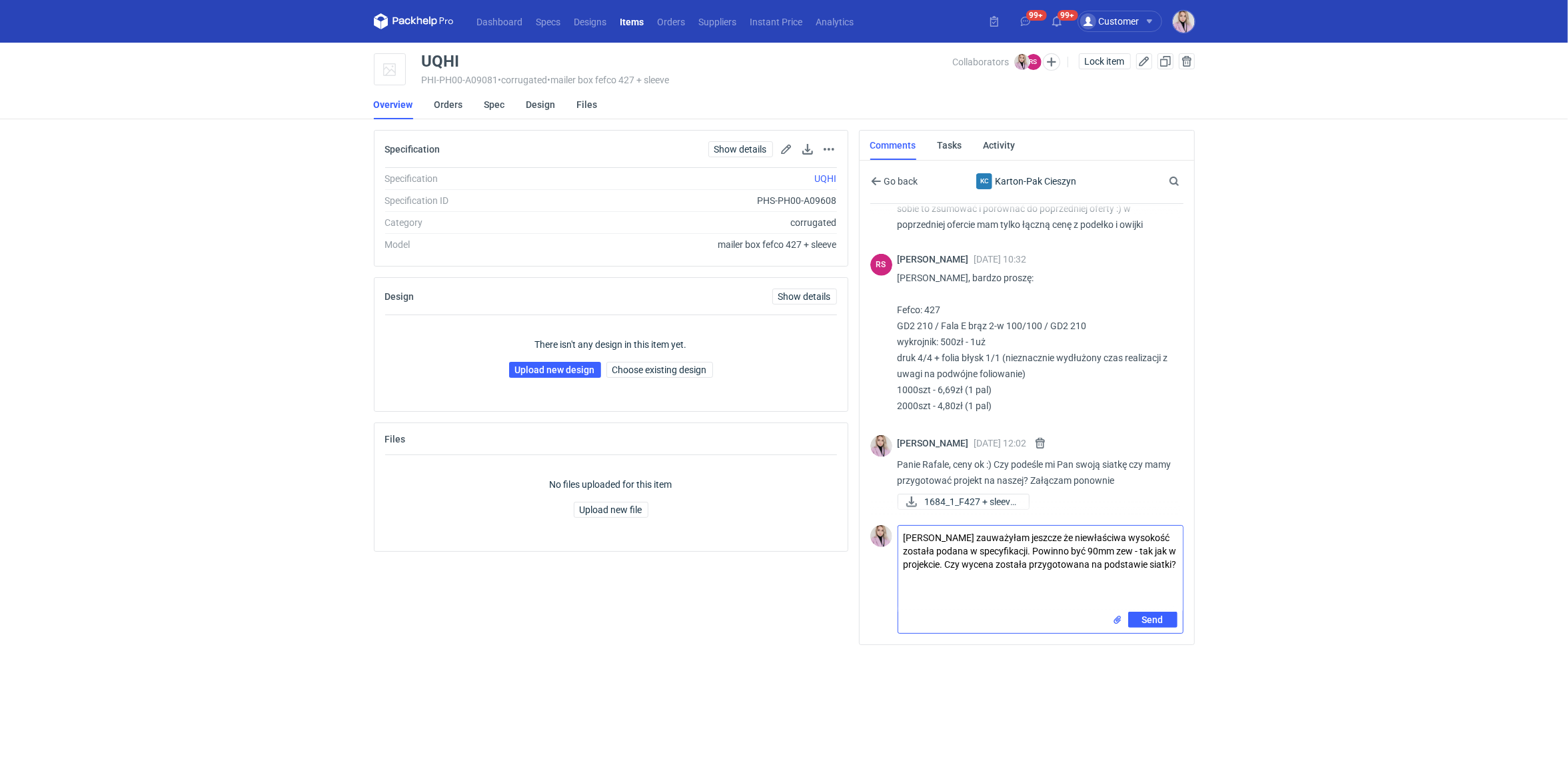
type textarea "[PERSON_NAME] zauważyłam jeszcze że niewłaściwa wysokość została podana w specy…"
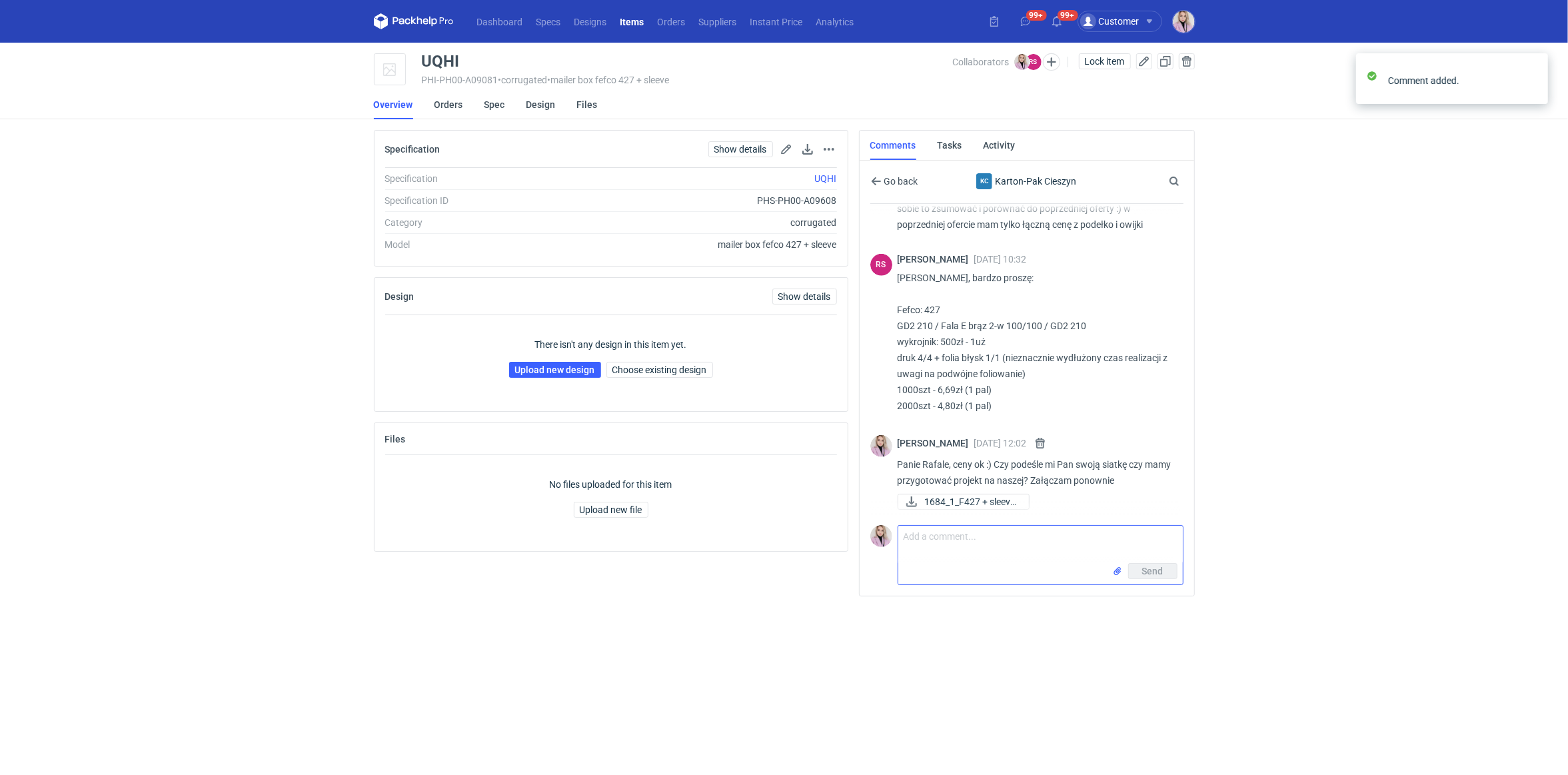
scroll to position [678, 0]
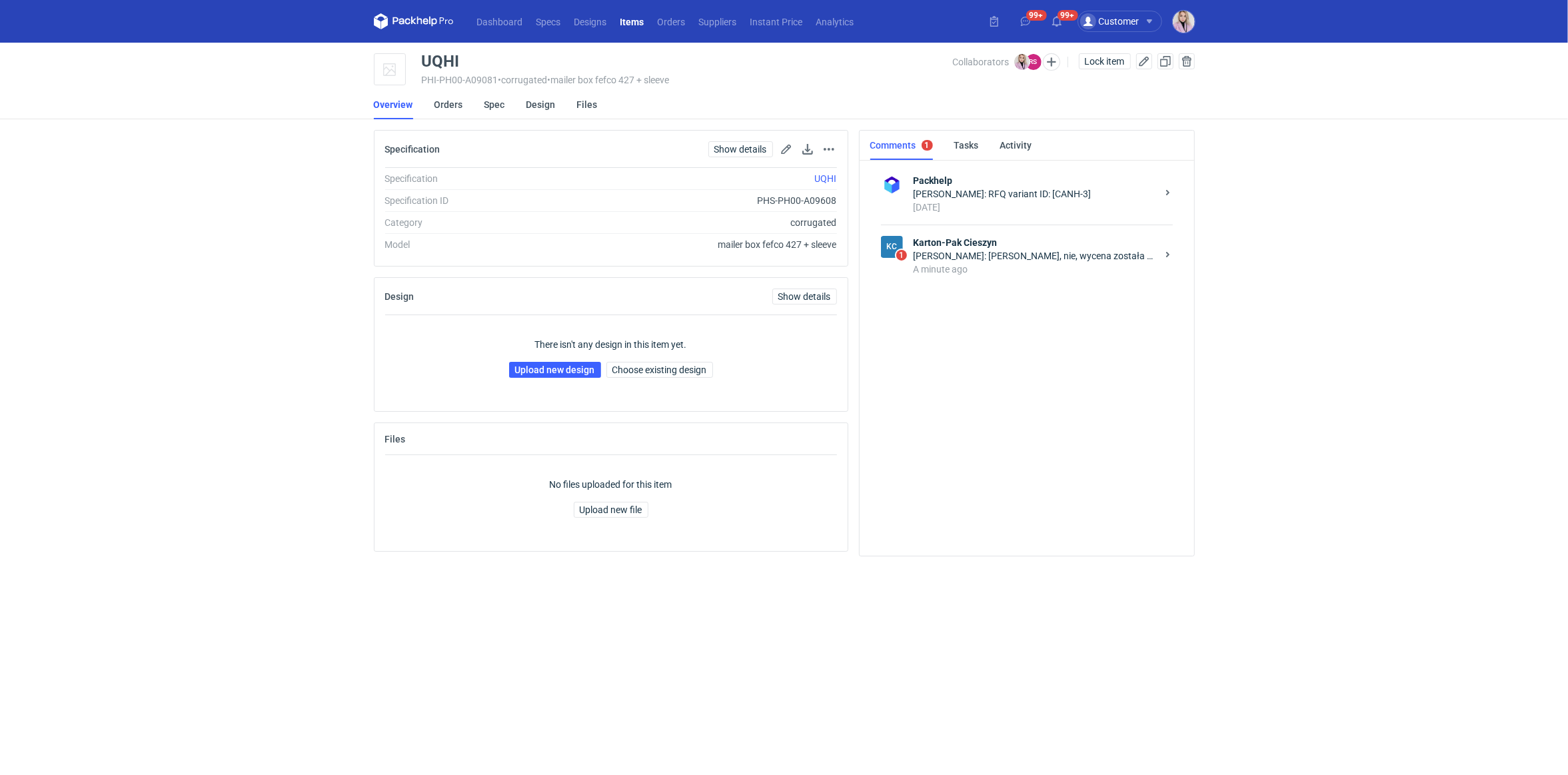
click at [1056, 259] on div "Rafał Stani: Panie Klaudio, nie, wycena została przygotowana w oparciu o wymiar…" at bounding box center [1035, 255] width 243 height 14
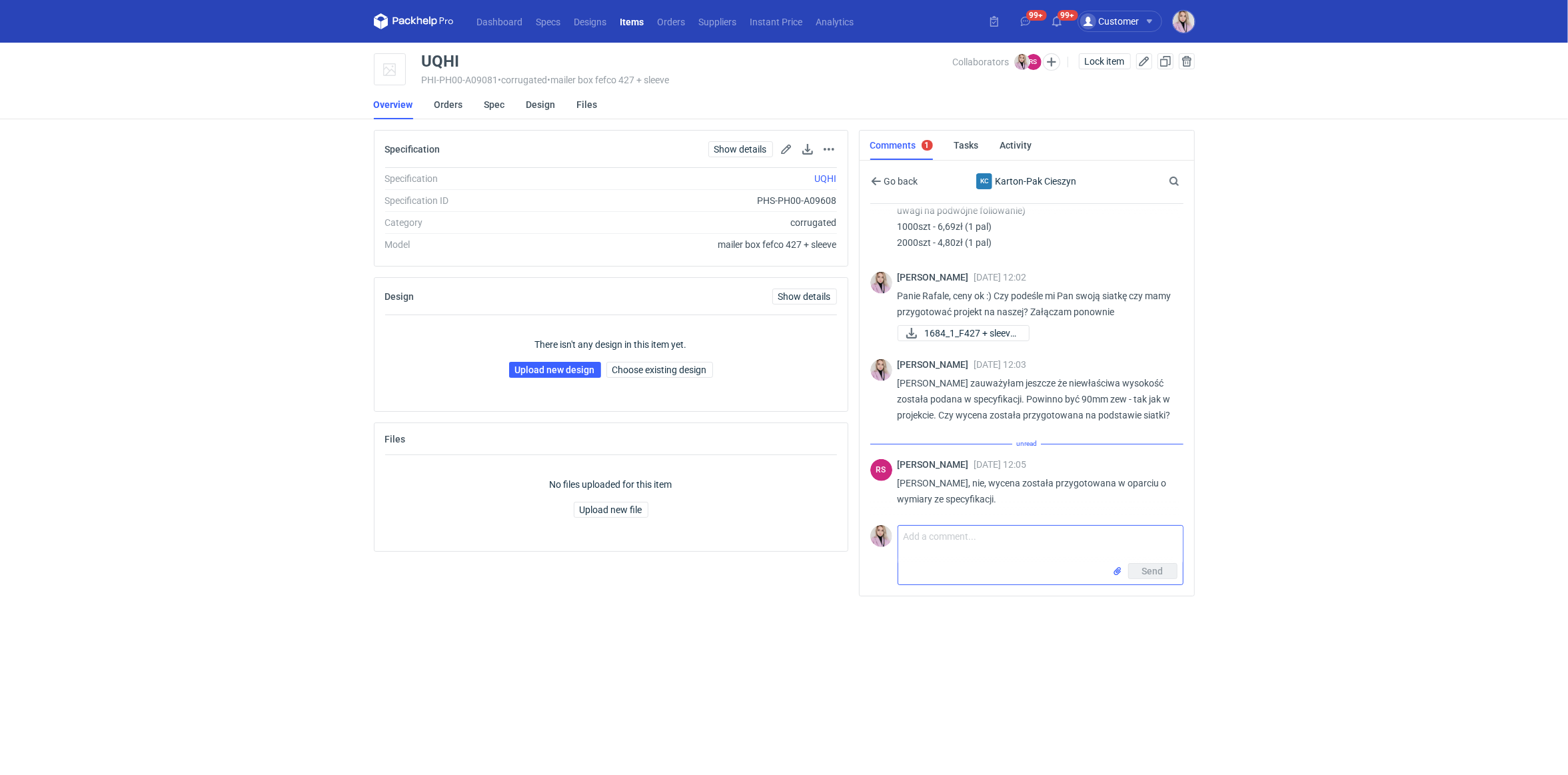
scroll to position [738, 0]
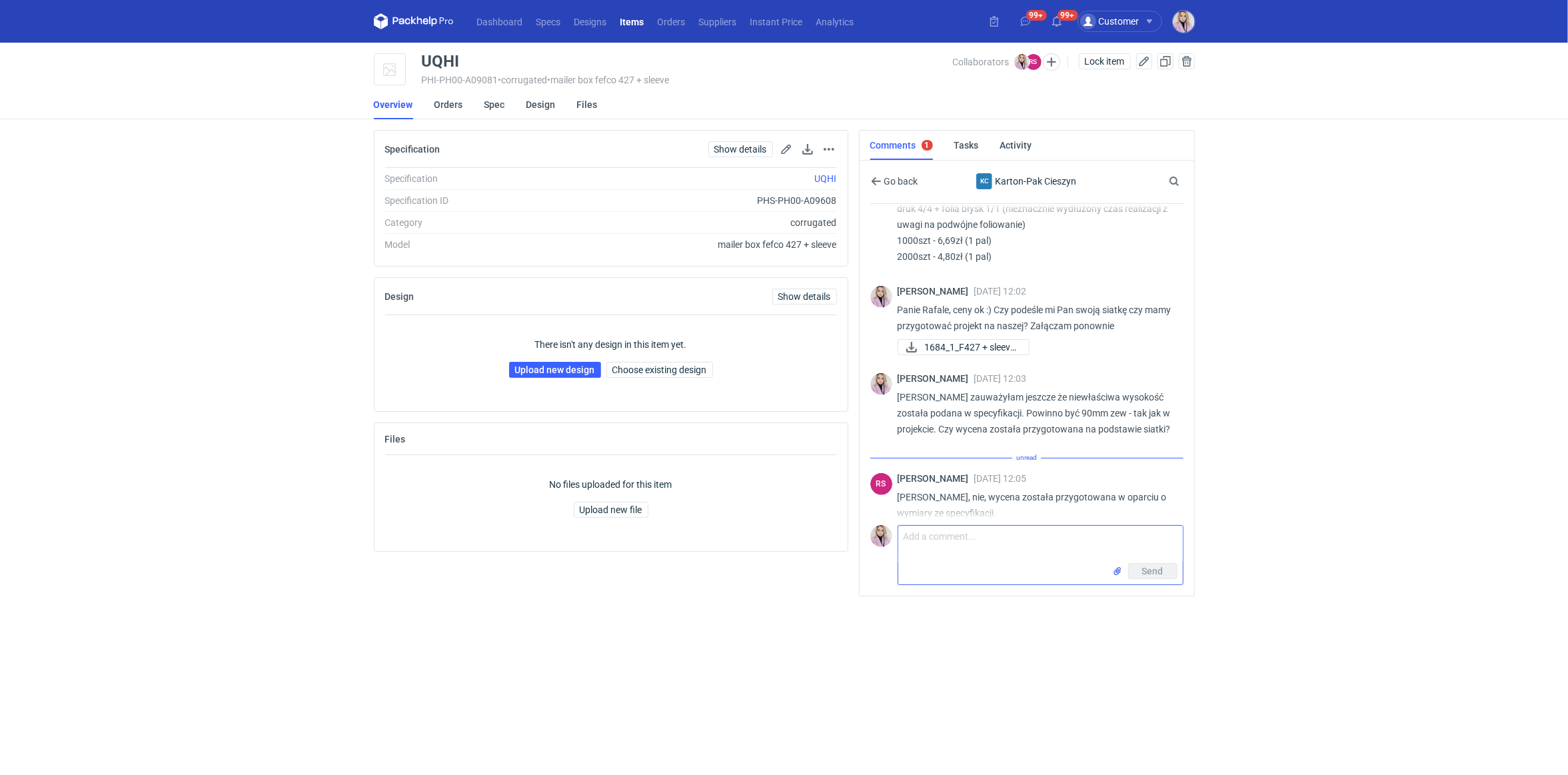
click at [947, 540] on textarea "Comment message" at bounding box center [1041, 545] width 284 height 37
drag, startPoint x: 1116, startPoint y: 535, endPoint x: 1070, endPoint y: 535, distance: 46.0
click at [1070, 535] on textarea "Panie Rafale, prośba zatem o podanie ceny na" at bounding box center [1041, 545] width 284 height 37
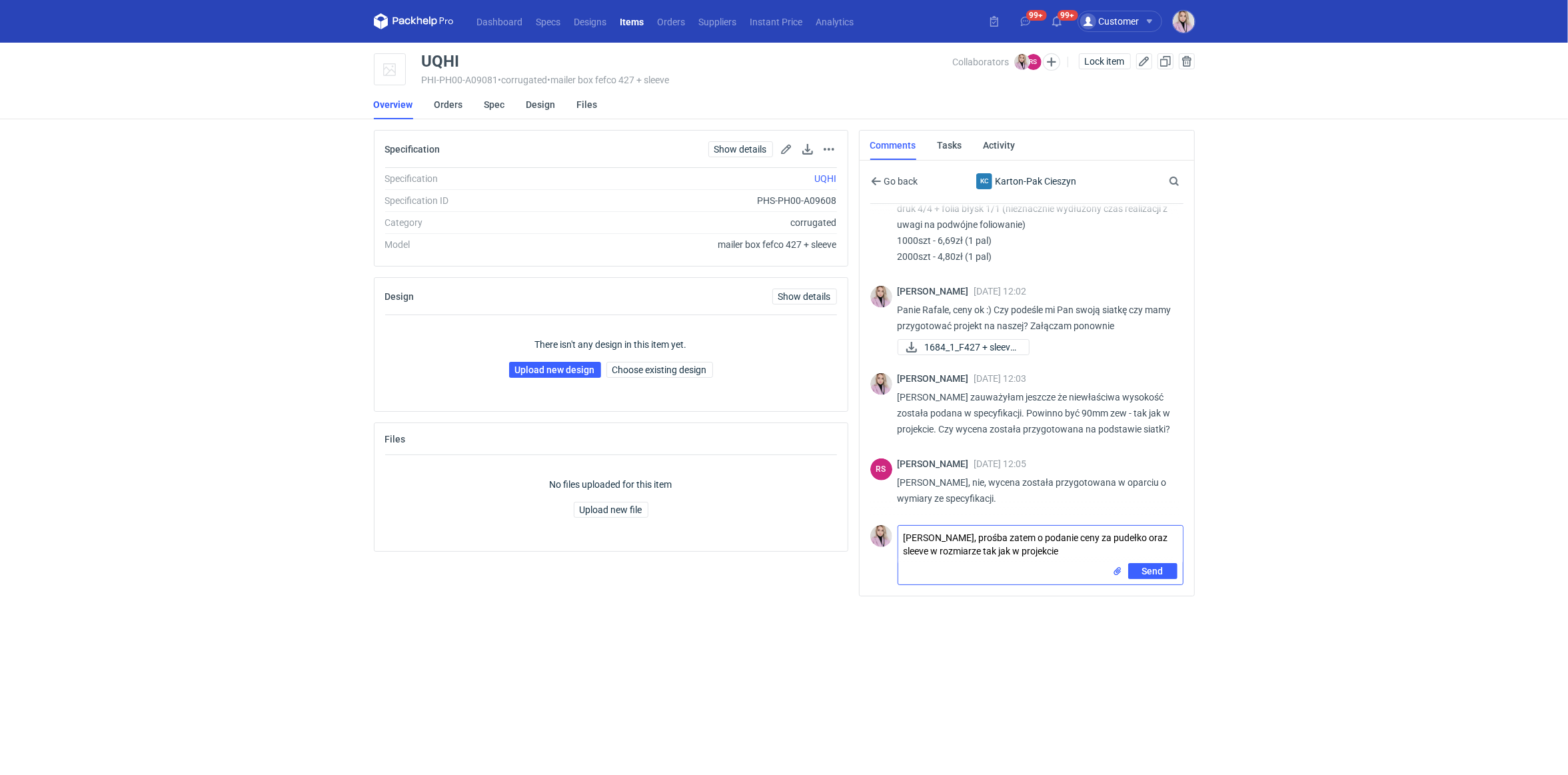
type textarea "Panie Rafale, prośba zatem o podanie ceny za pudełko oraz sleeve w rozmiarze ta…"
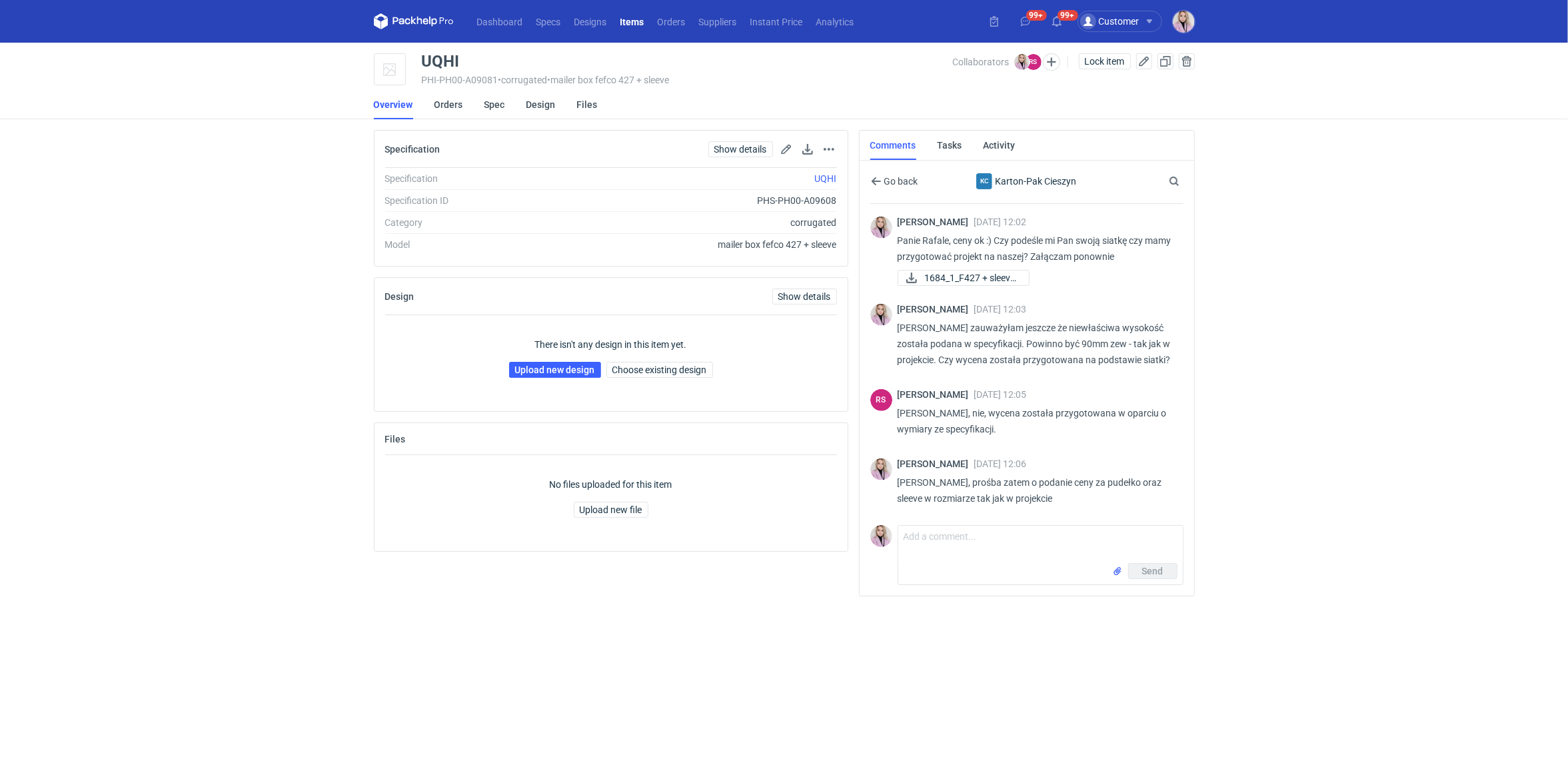
scroll to position [807, 0]
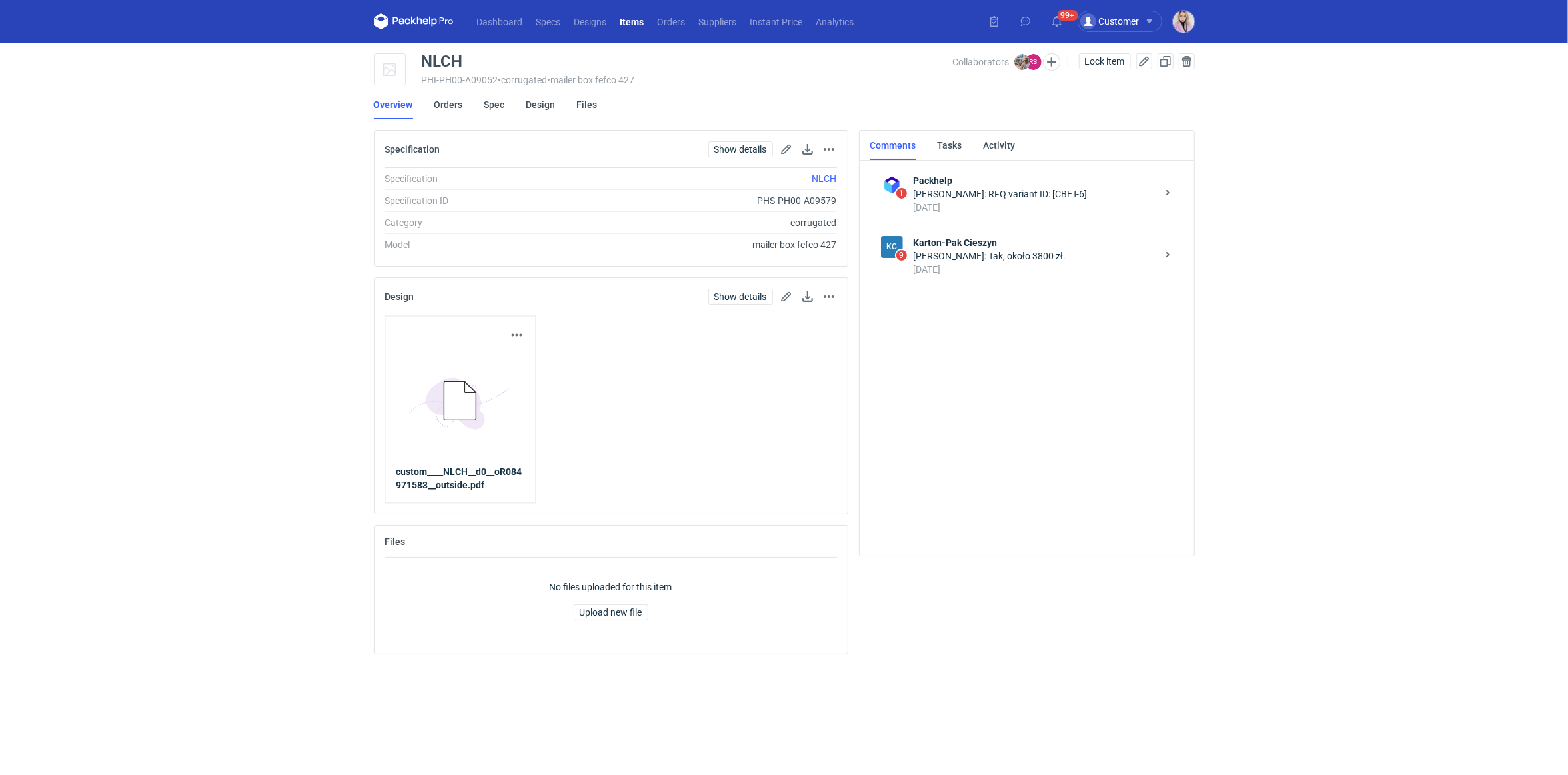
click at [1035, 229] on div "KC 9 Karton-Pak Cieszyn [PERSON_NAME]: Tak, około 3800 zł. [DATE]" at bounding box center [1027, 255] width 292 height 62
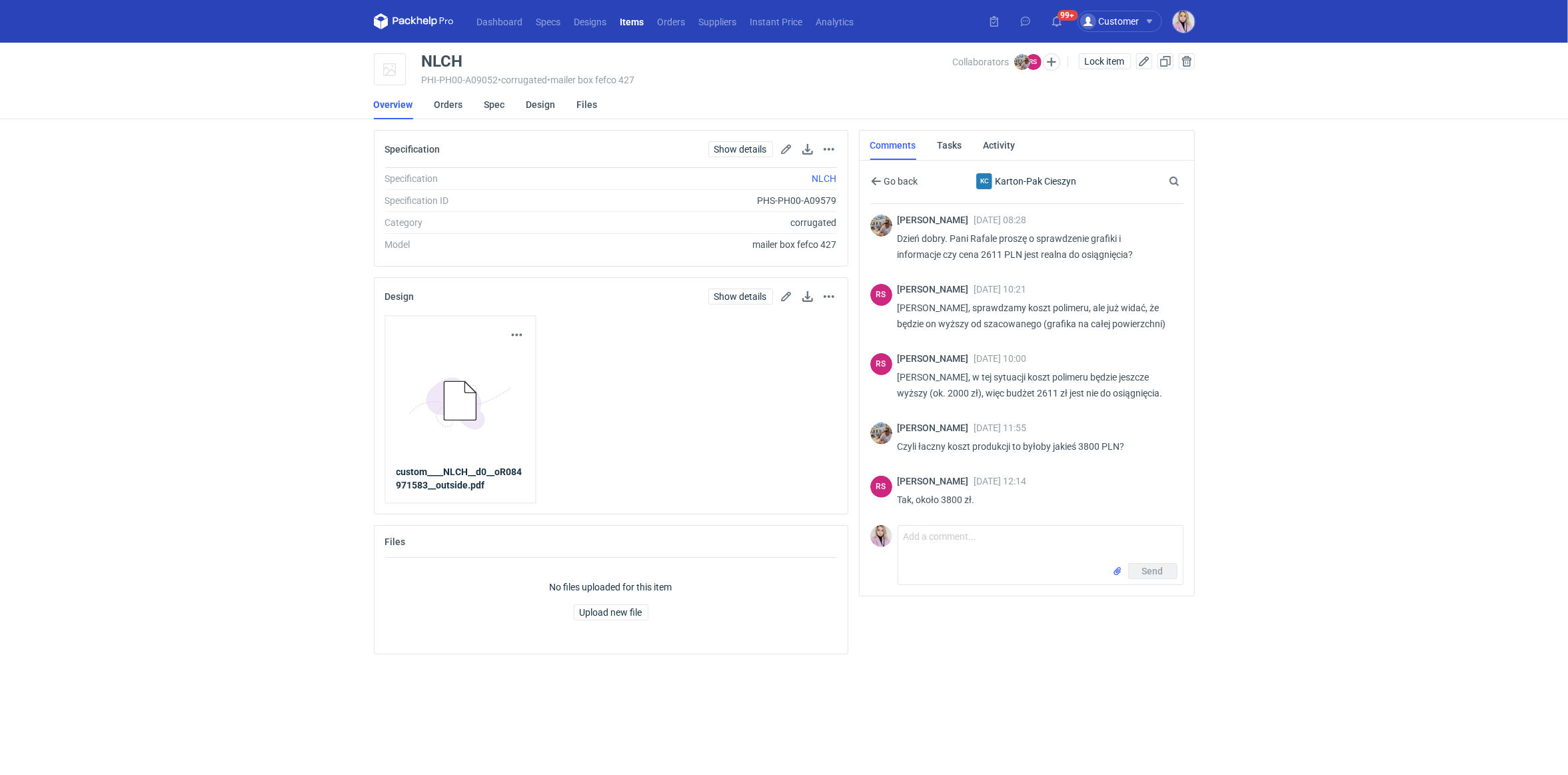
scroll to position [372, 0]
